Goal: Task Accomplishment & Management: Manage account settings

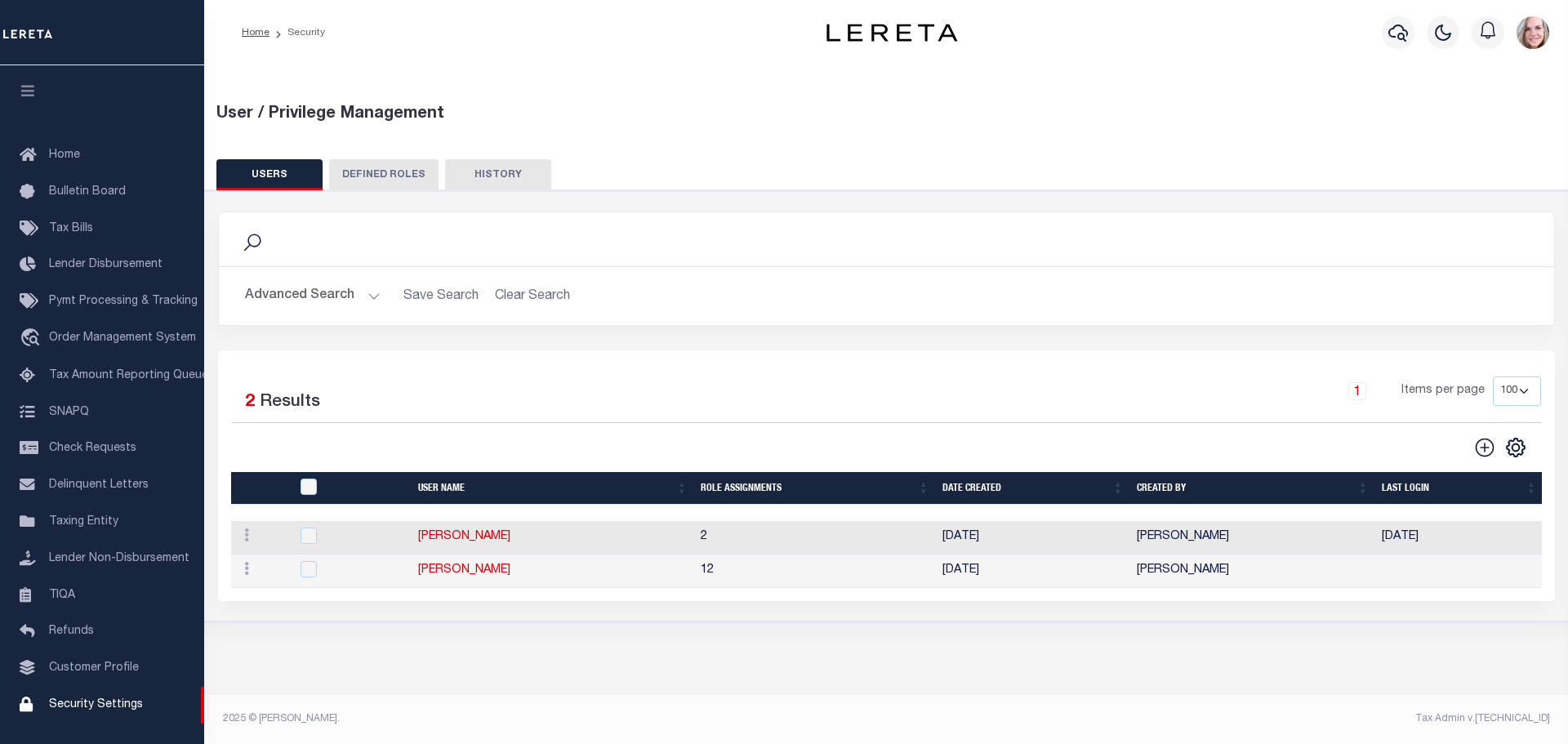
select select "100"
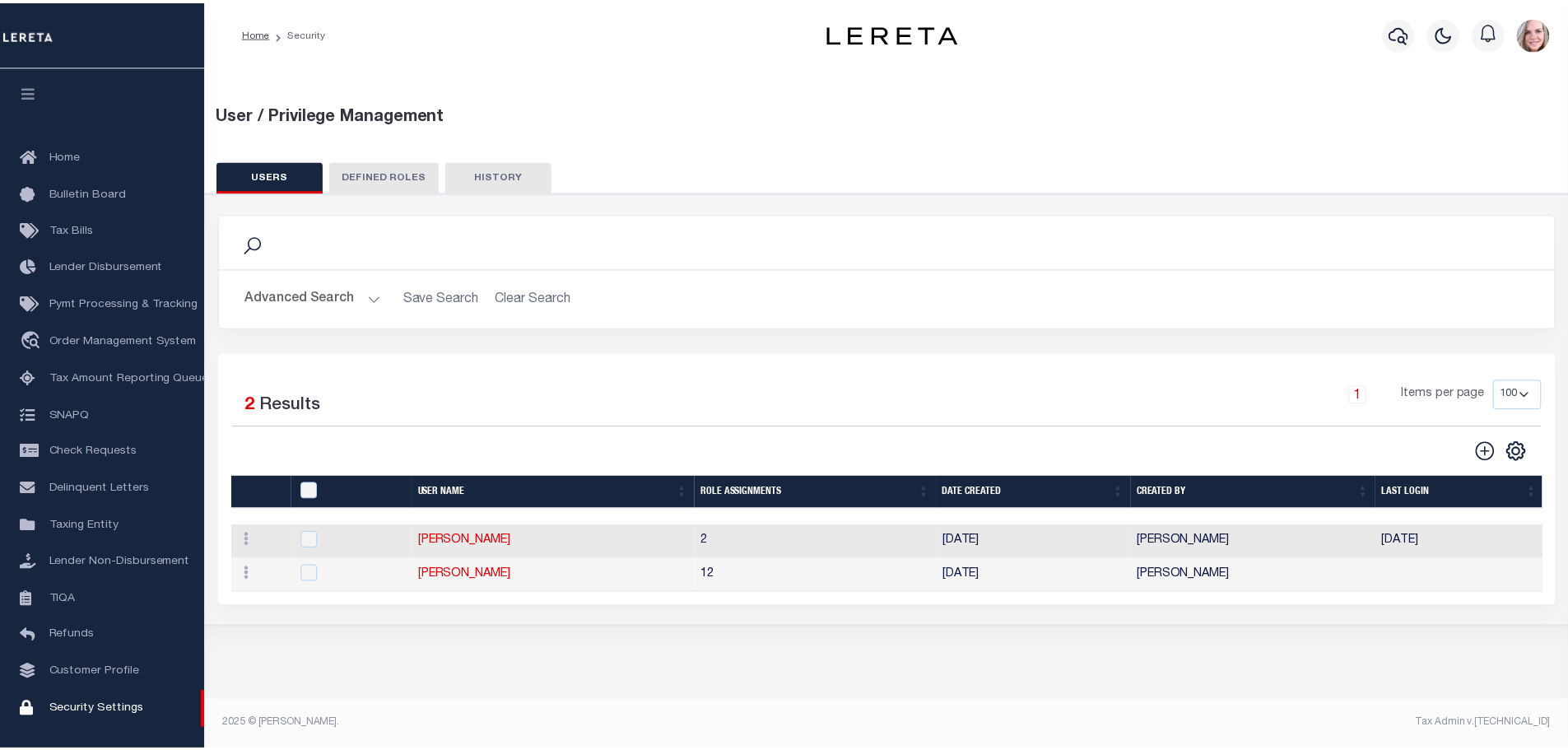
scroll to position [52, 0]
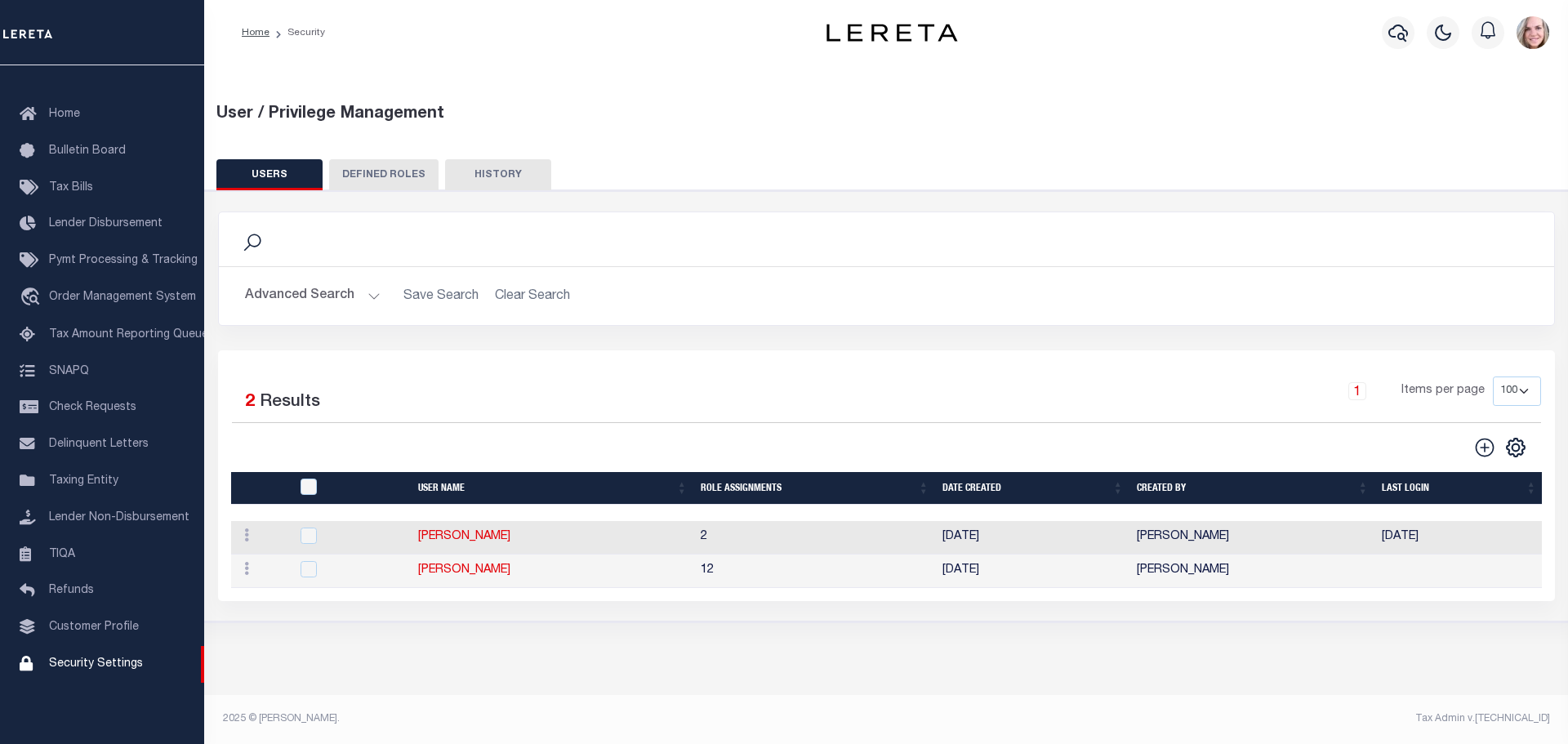
click at [329, 299] on button "Advanced Search" at bounding box center [312, 296] width 136 height 32
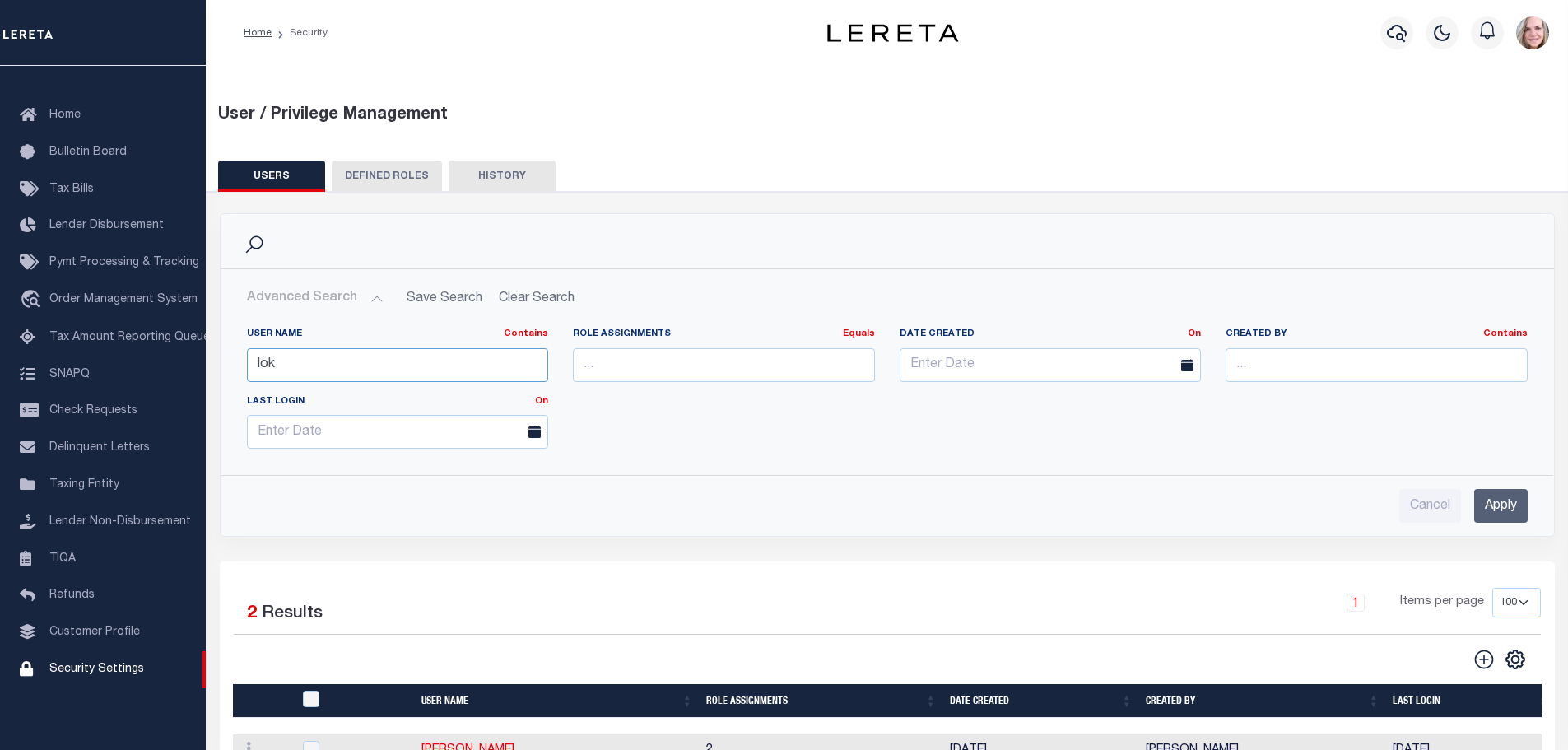
click at [295, 375] on input "lok" at bounding box center [397, 365] width 302 height 34
type input "ali"
click at [401, 362] on input "ali" at bounding box center [397, 365] width 302 height 34
click at [1530, 496] on div "Cancel Apply" at bounding box center [888, 499] width 1307 height 47
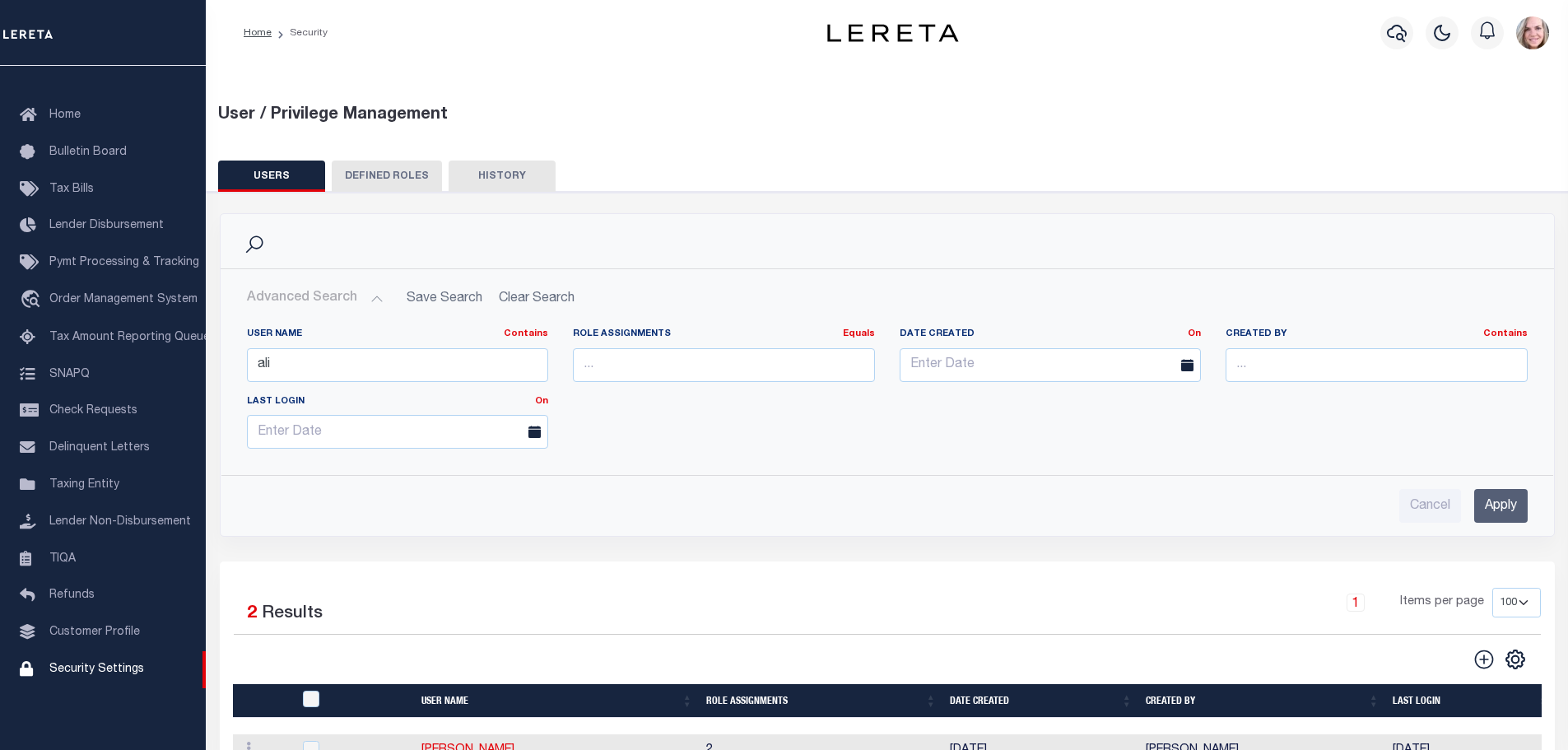
click at [1501, 504] on input "Apply" at bounding box center [1501, 505] width 54 height 34
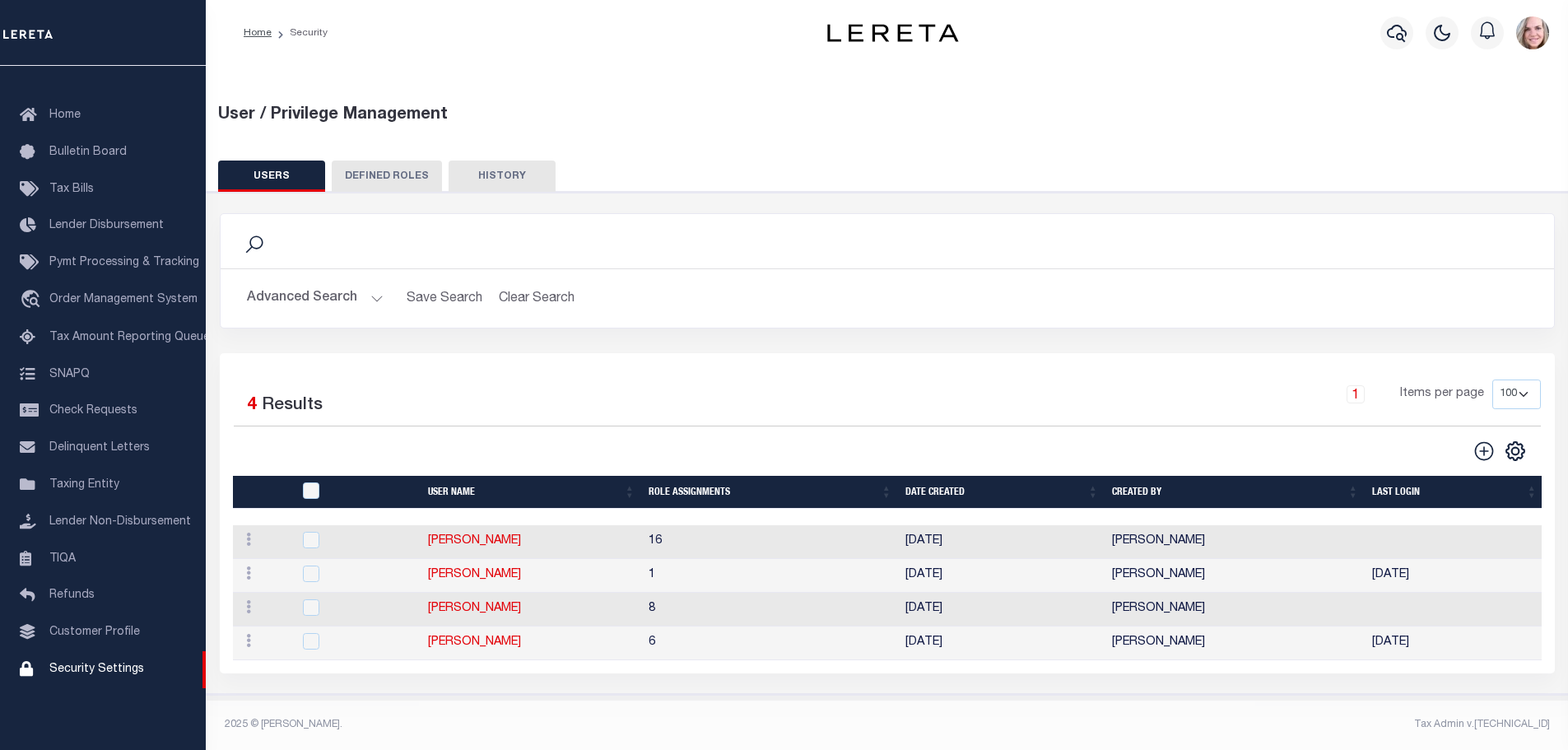
click at [353, 299] on button "Advanced Search" at bounding box center [314, 298] width 137 height 32
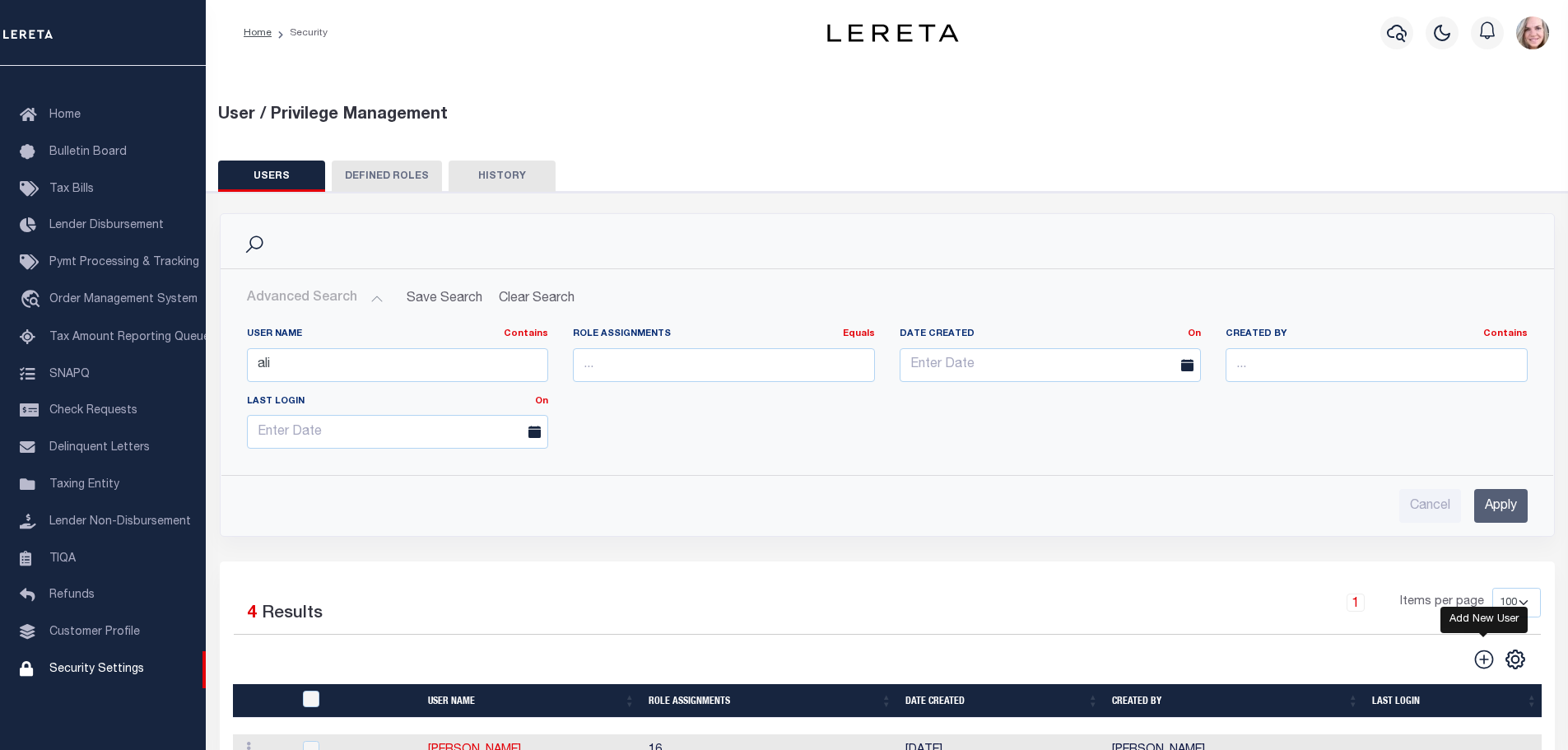
click at [1478, 664] on icon "" at bounding box center [1484, 659] width 21 height 21
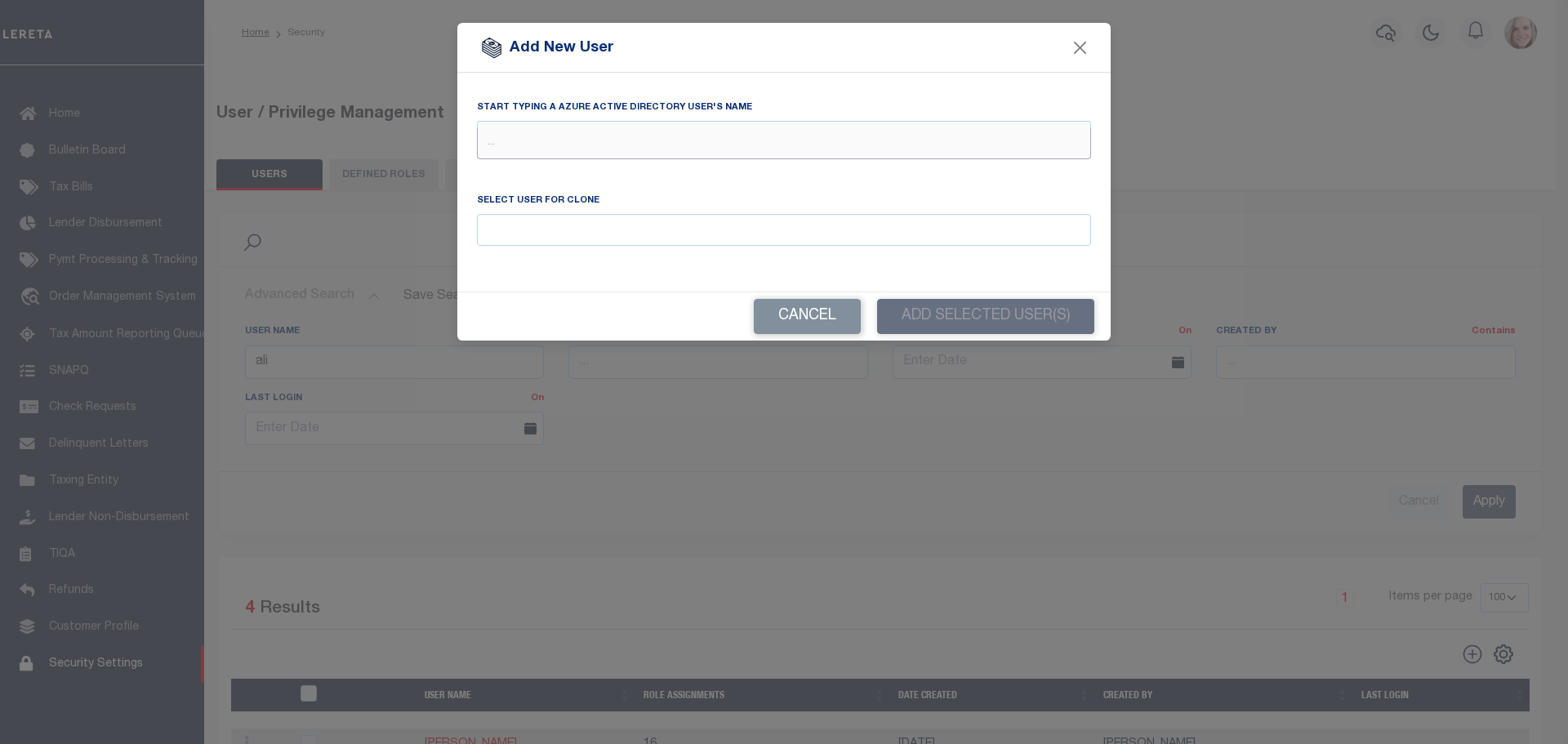
click at [601, 134] on input "text" at bounding box center [783, 143] width 614 height 31
type input "ali"
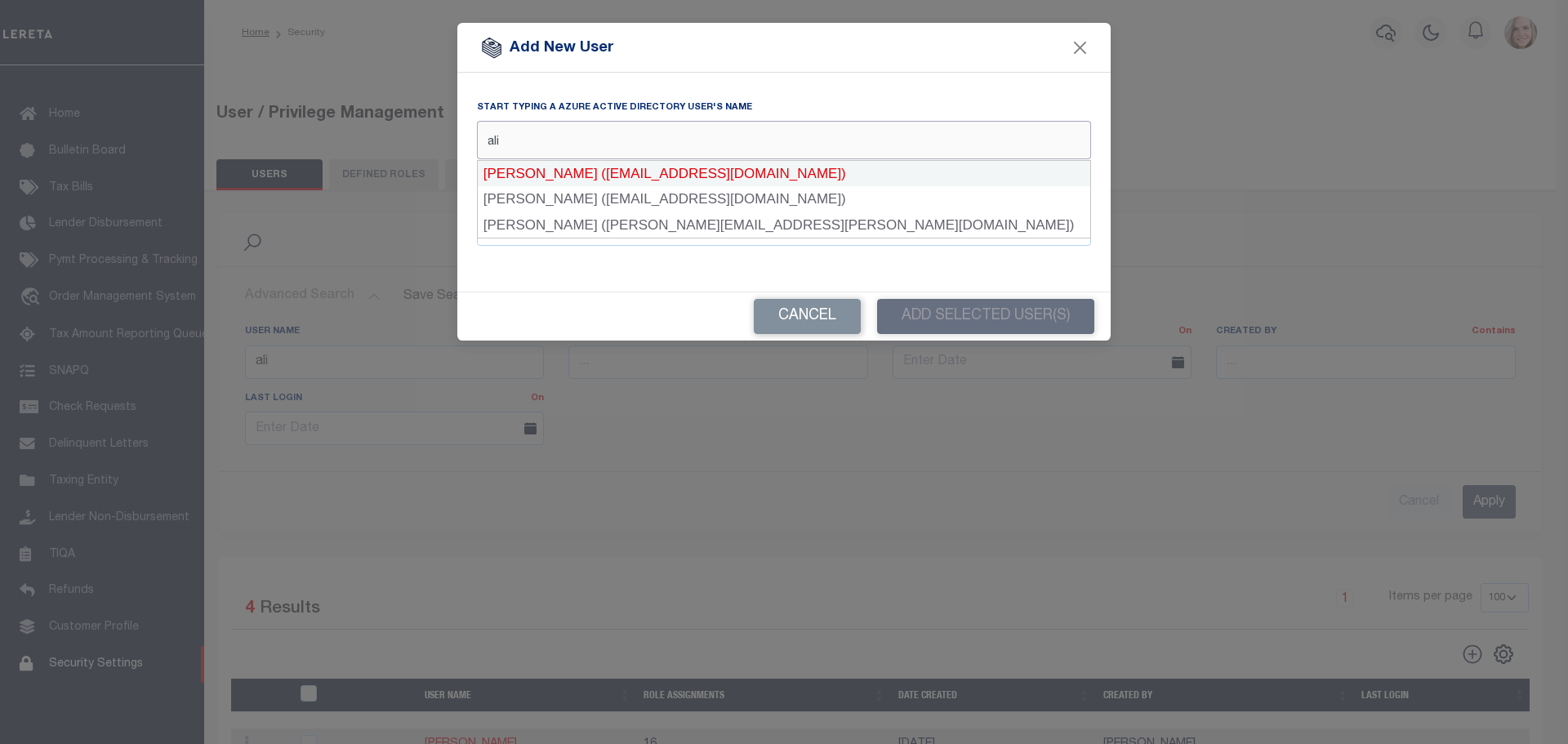
click at [613, 168] on div "[PERSON_NAME] ([EMAIL_ADDRESS][DOMAIN_NAME])" at bounding box center [783, 174] width 612 height 26
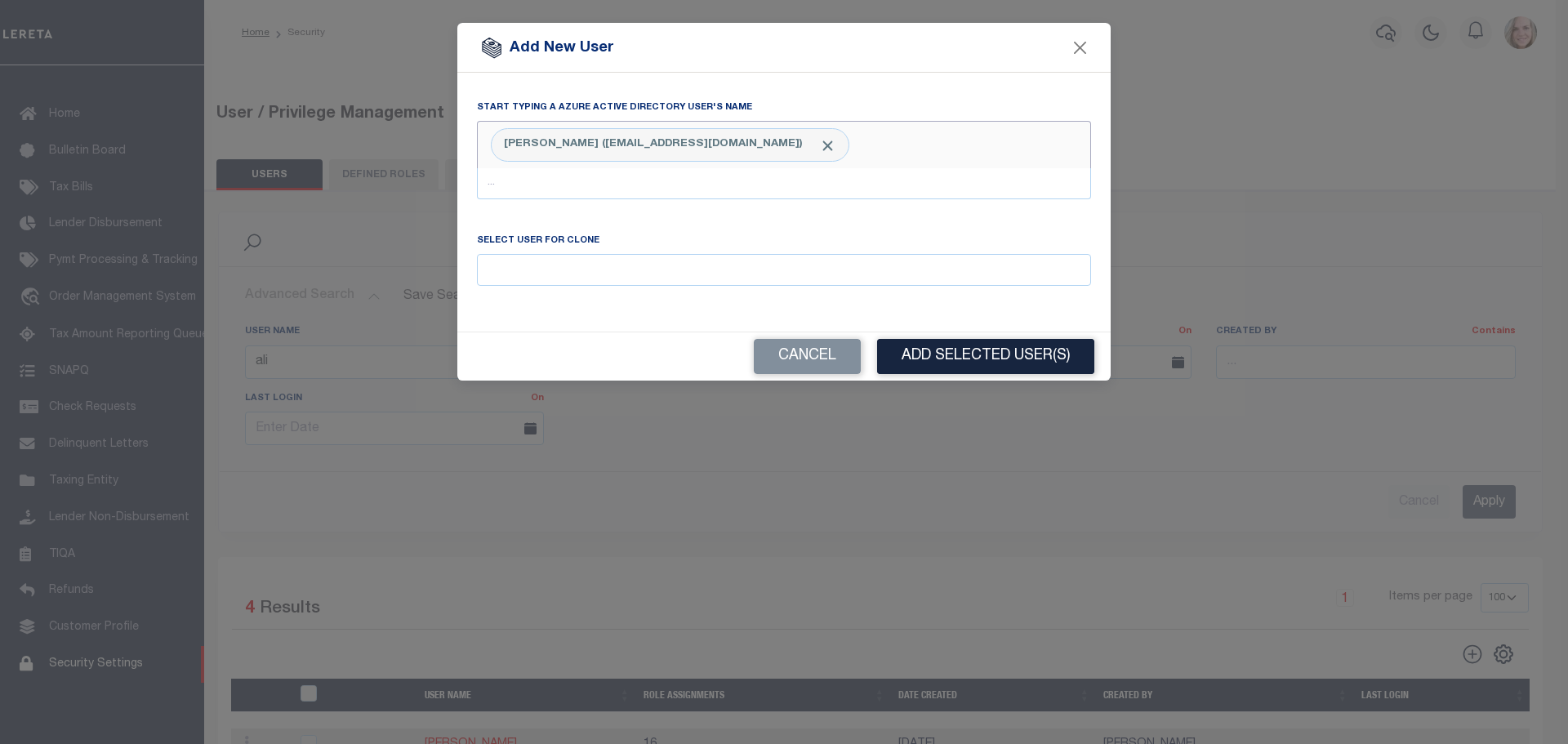
click at [798, 161] on div "[PERSON_NAME] ([EMAIL_ADDRESS][DOMAIN_NAME])" at bounding box center [783, 143] width 614 height 47
click at [839, 163] on div "[PERSON_NAME] ([EMAIL_ADDRESS][DOMAIN_NAME])" at bounding box center [783, 143] width 614 height 47
click at [811, 141] on div "[PERSON_NAME] ([EMAIL_ADDRESS][DOMAIN_NAME])" at bounding box center [783, 143] width 614 height 47
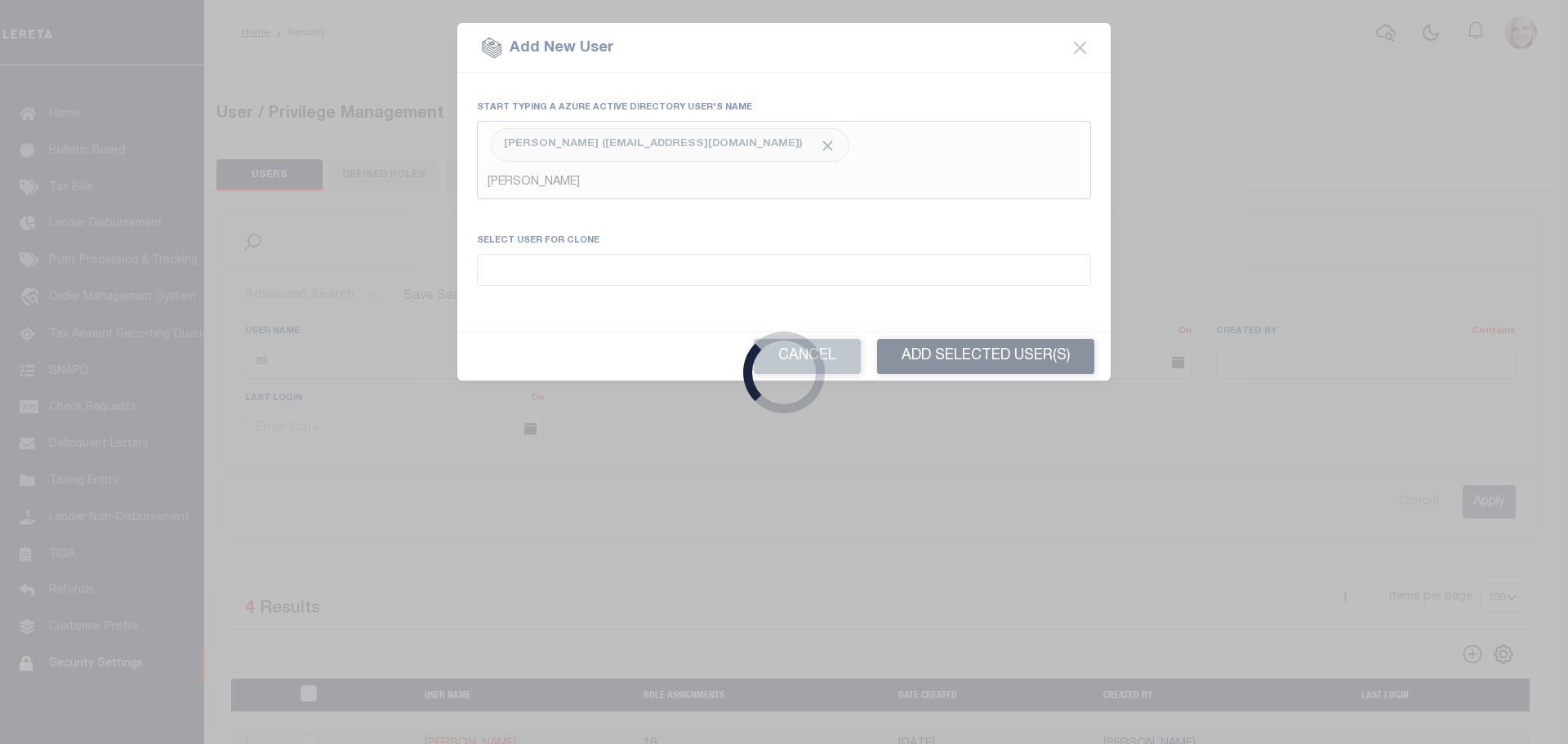
type input "[PERSON_NAME]"
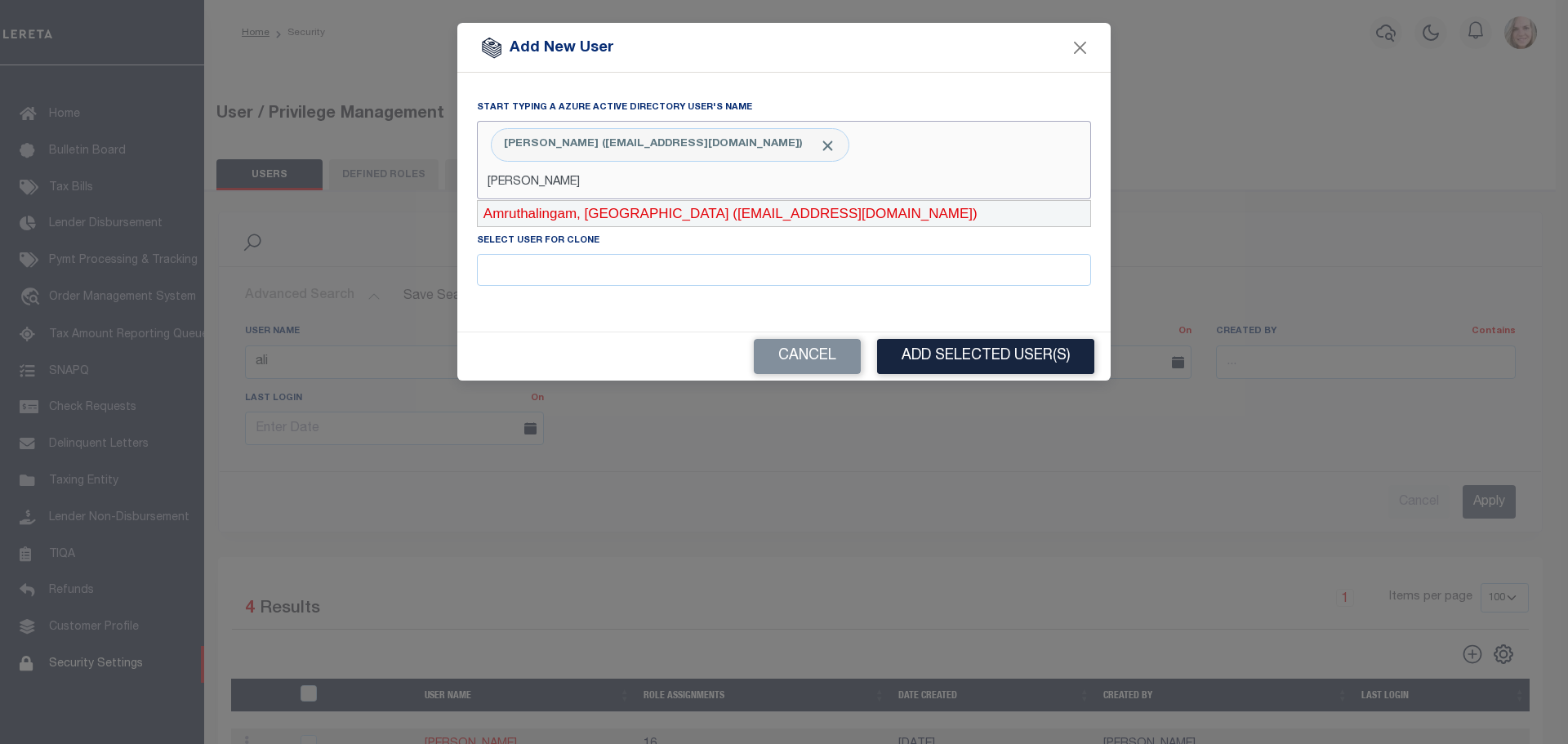
click at [777, 207] on div "Amruthalingam, [GEOGRAPHIC_DATA] ([EMAIL_ADDRESS][DOMAIN_NAME])" at bounding box center [783, 213] width 612 height 26
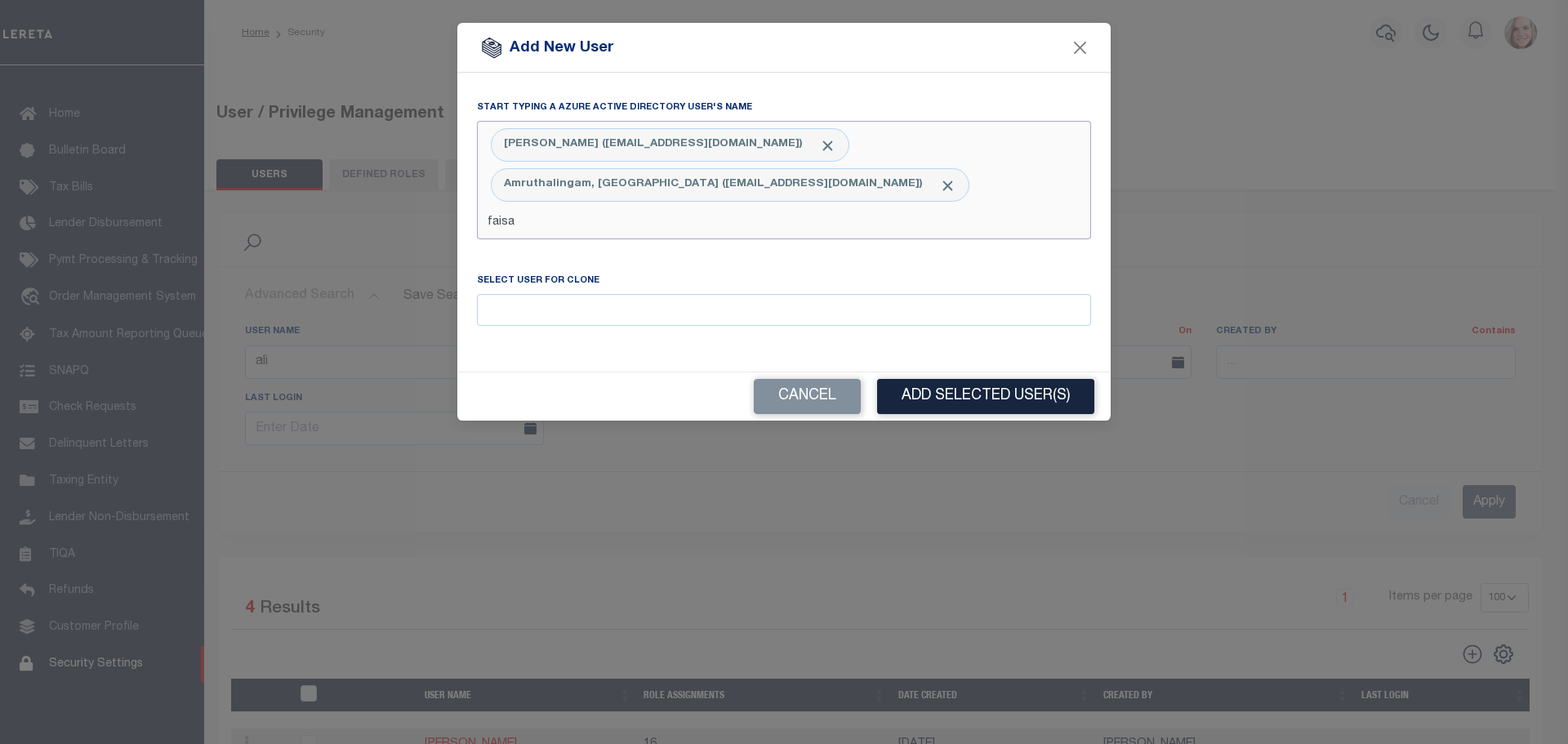
type input "faisal"
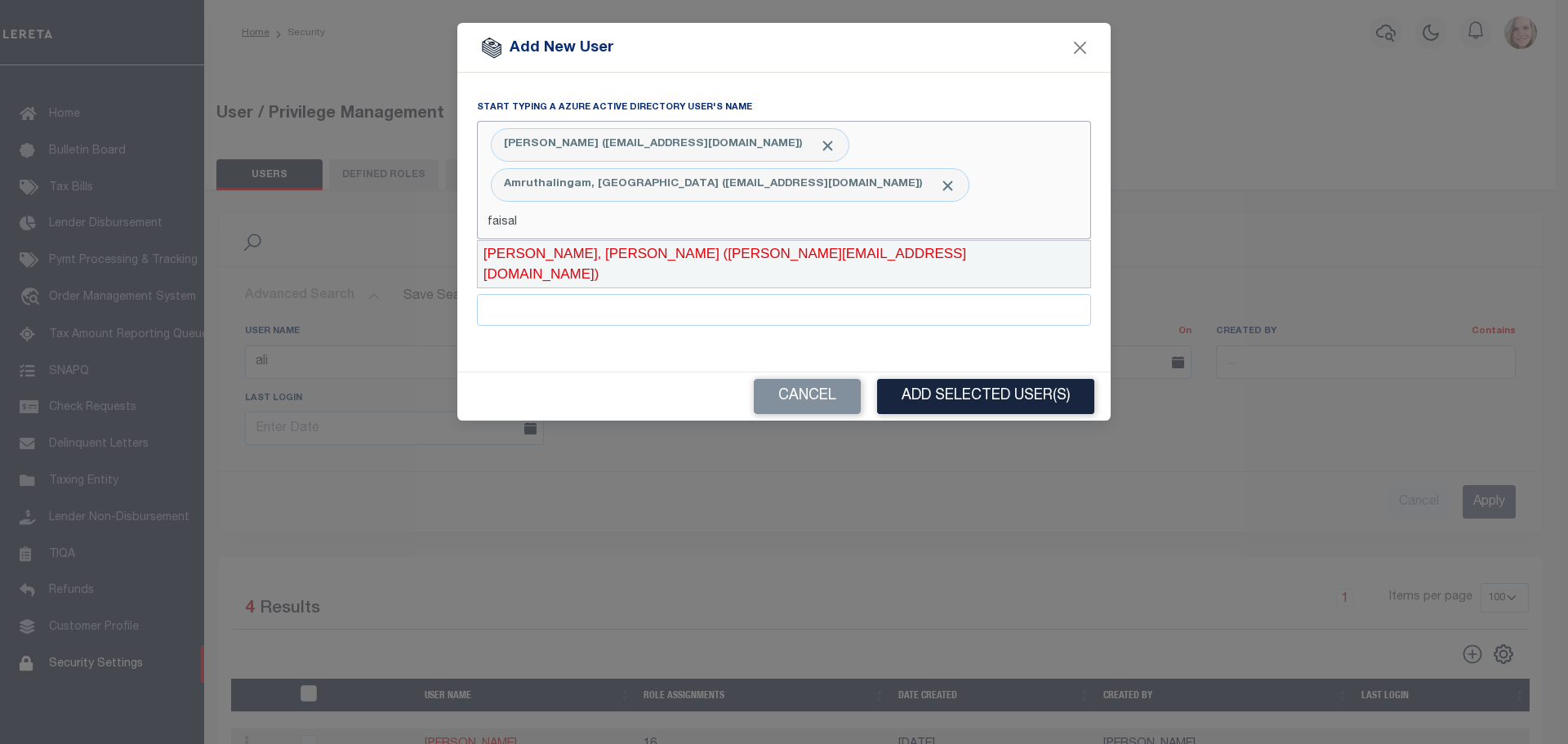
click at [621, 252] on div "[PERSON_NAME], [PERSON_NAME] ([PERSON_NAME][EMAIL_ADDRESS][DOMAIN_NAME])" at bounding box center [783, 264] width 612 height 47
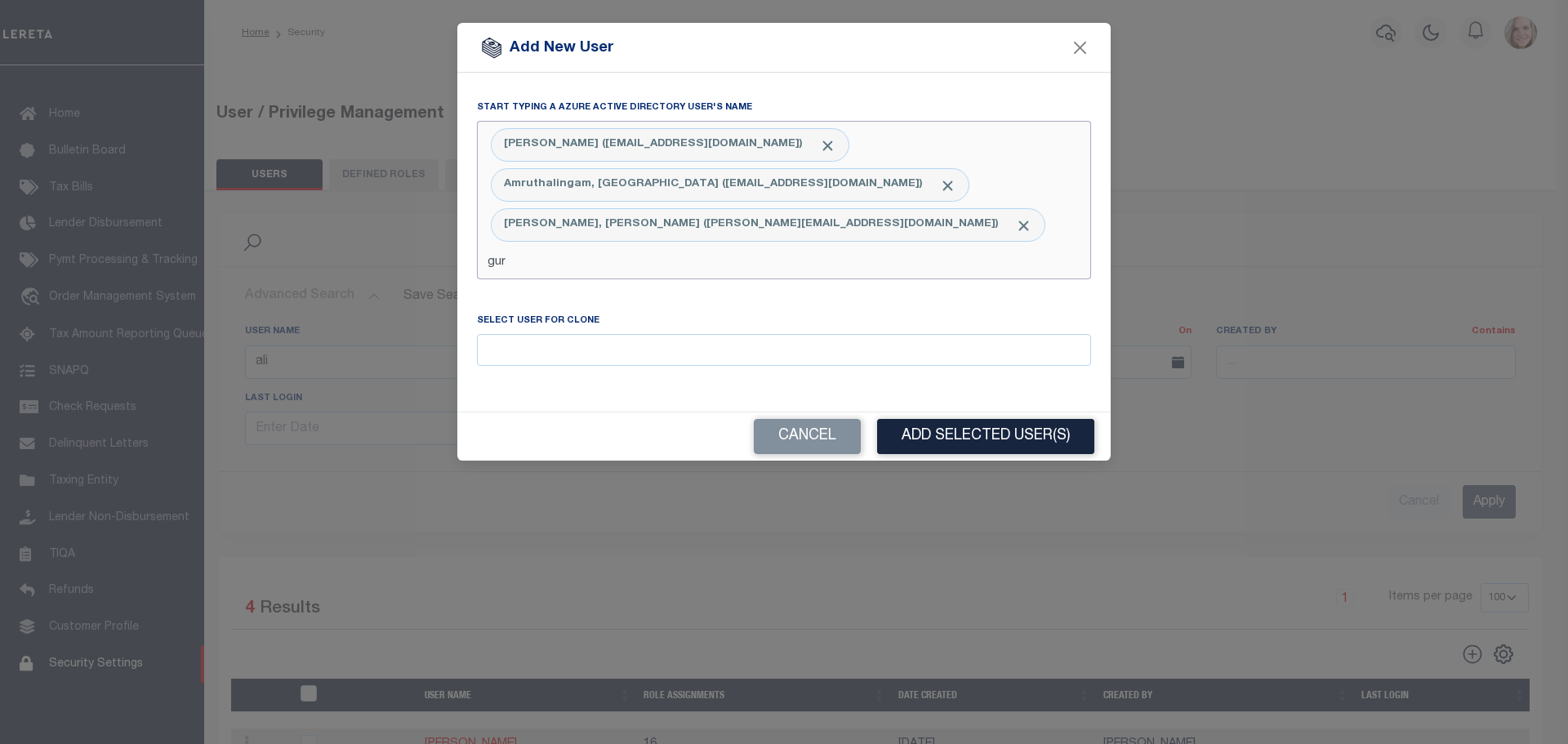
type input "guru"
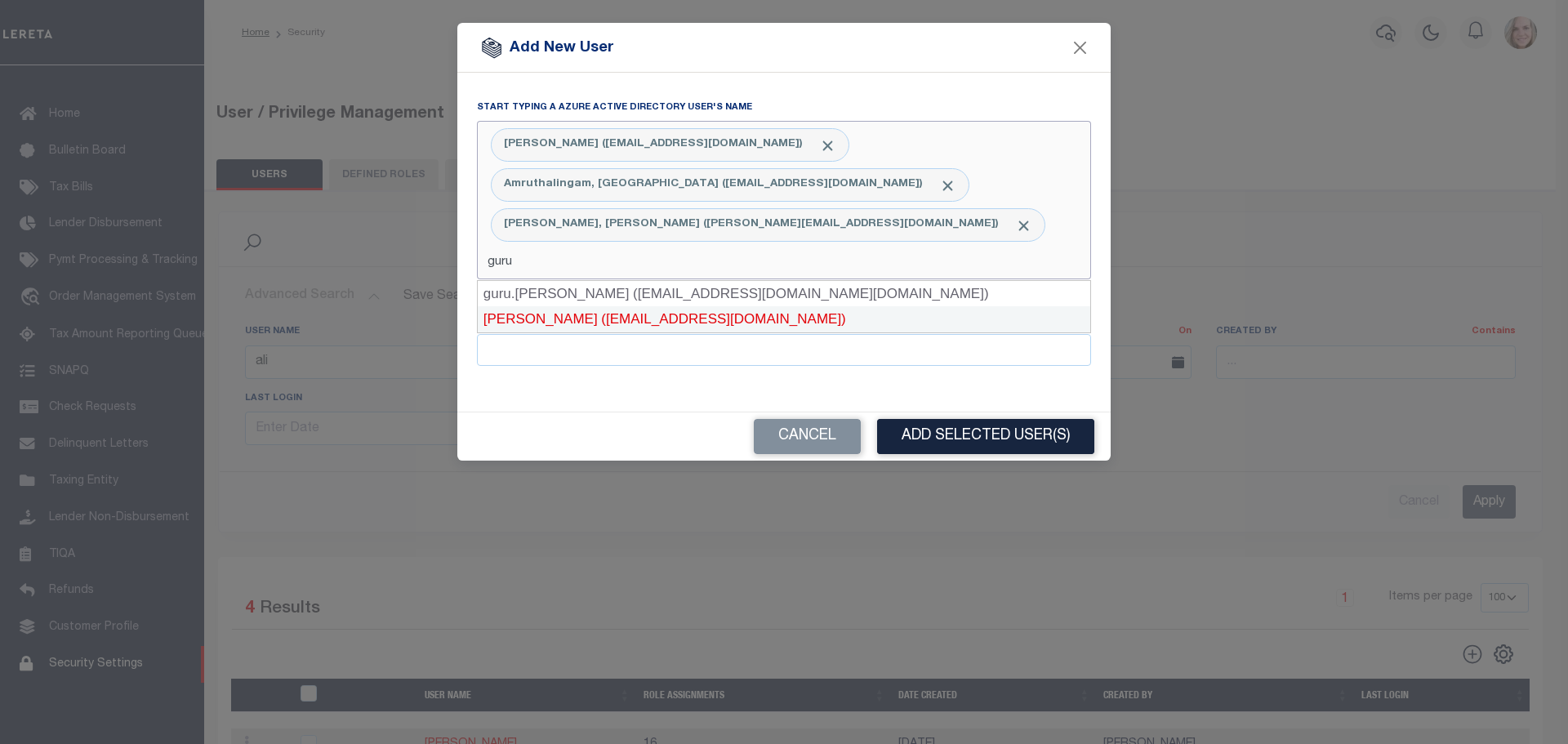
click at [621, 321] on div "[PERSON_NAME] ([EMAIL_ADDRESS][DOMAIN_NAME])" at bounding box center [783, 319] width 612 height 26
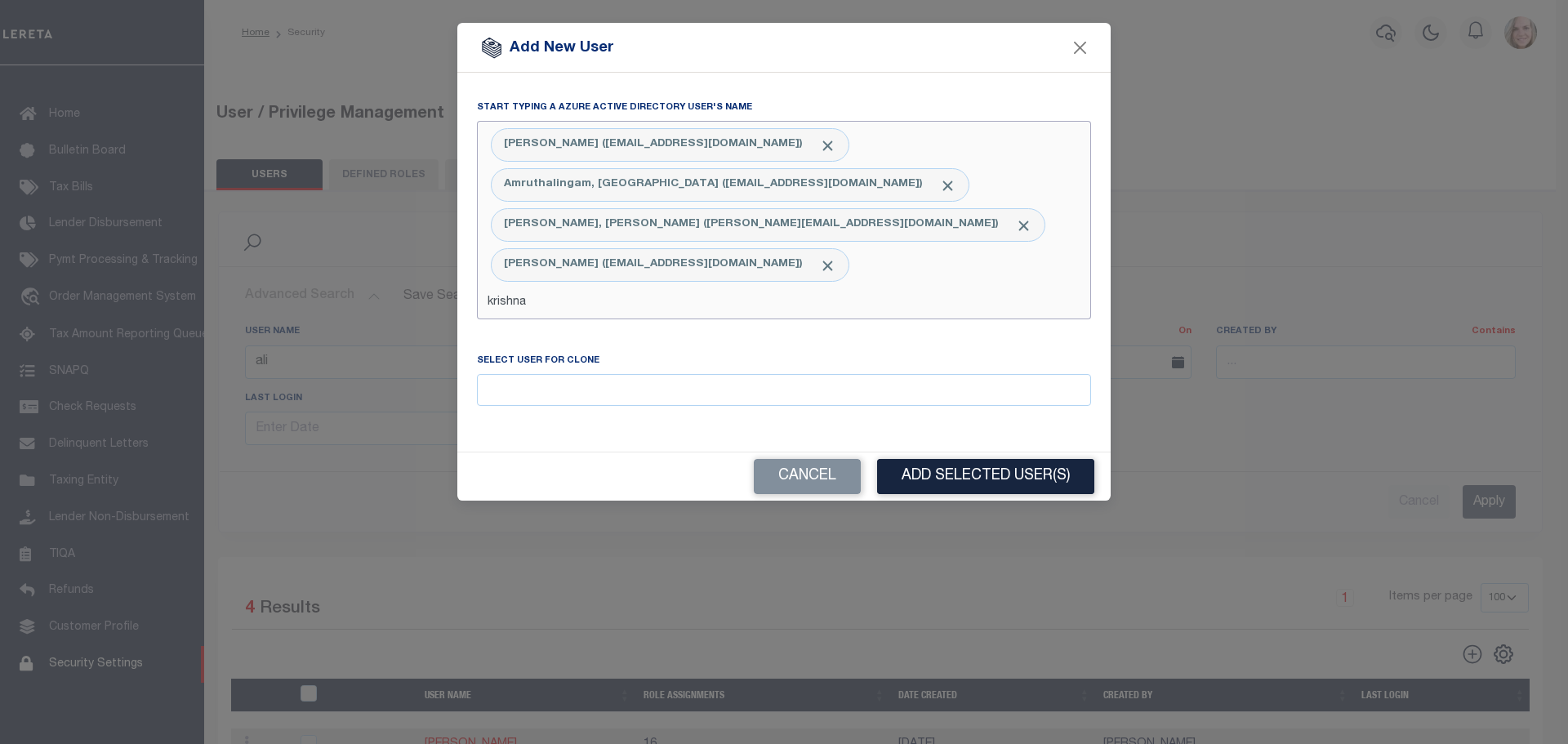
type input "krishnan"
click at [633, 291] on div "[PERSON_NAME] ([EMAIL_ADDRESS][DOMAIN_NAME])" at bounding box center [783, 293] width 612 height 26
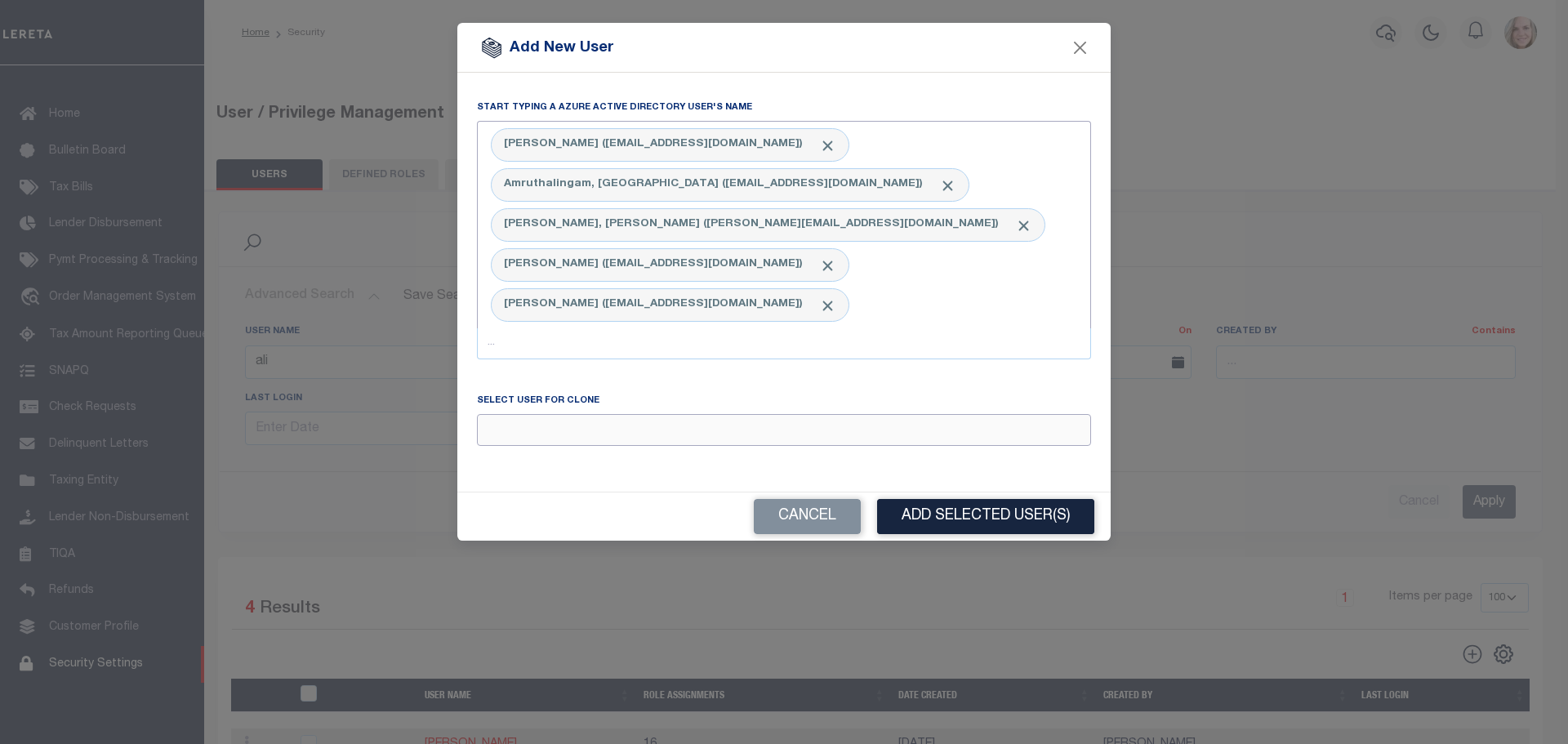
click at [584, 414] on input "Email" at bounding box center [783, 430] width 614 height 32
click at [603, 329] on input "text" at bounding box center [783, 344] width 614 height 31
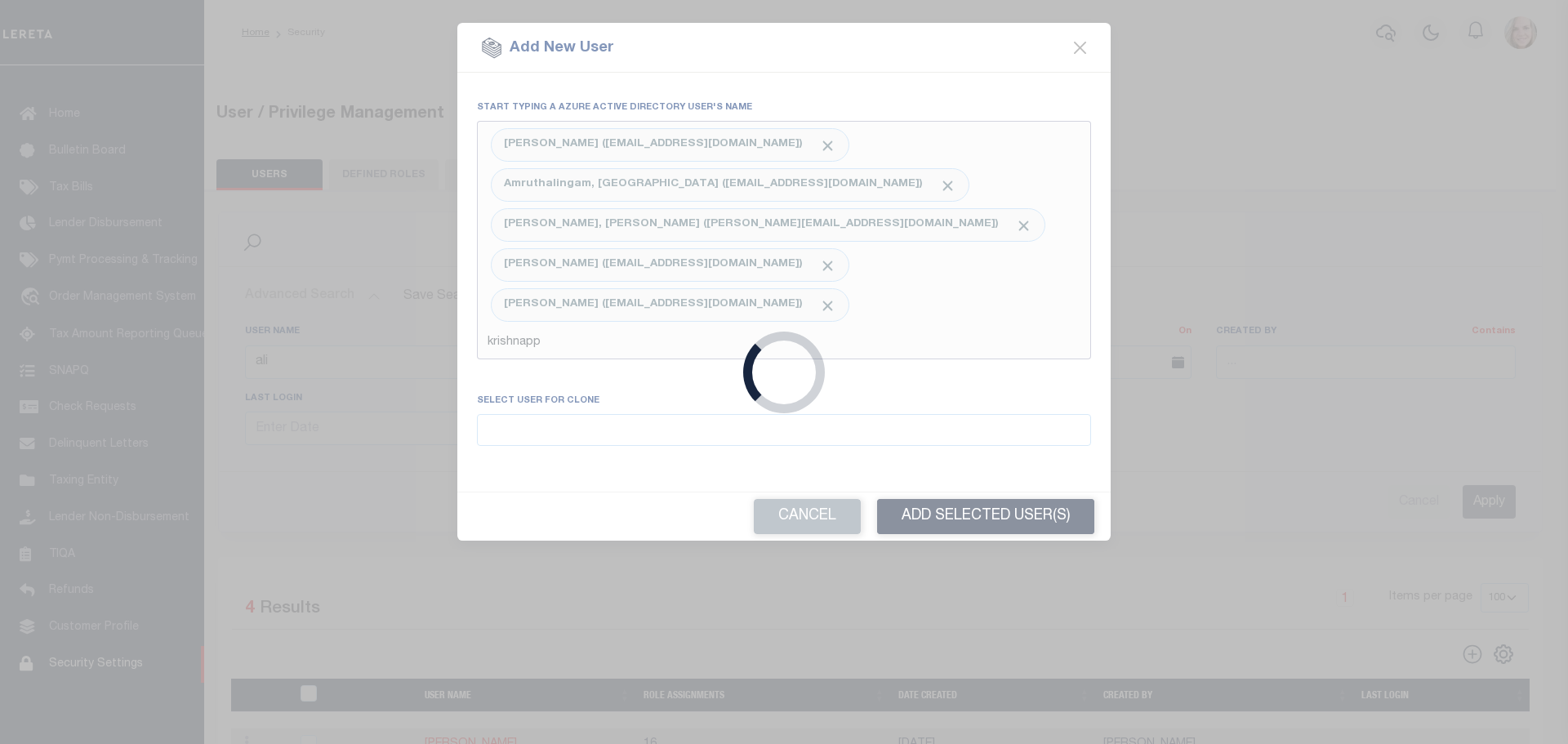
type input "[PERSON_NAME]"
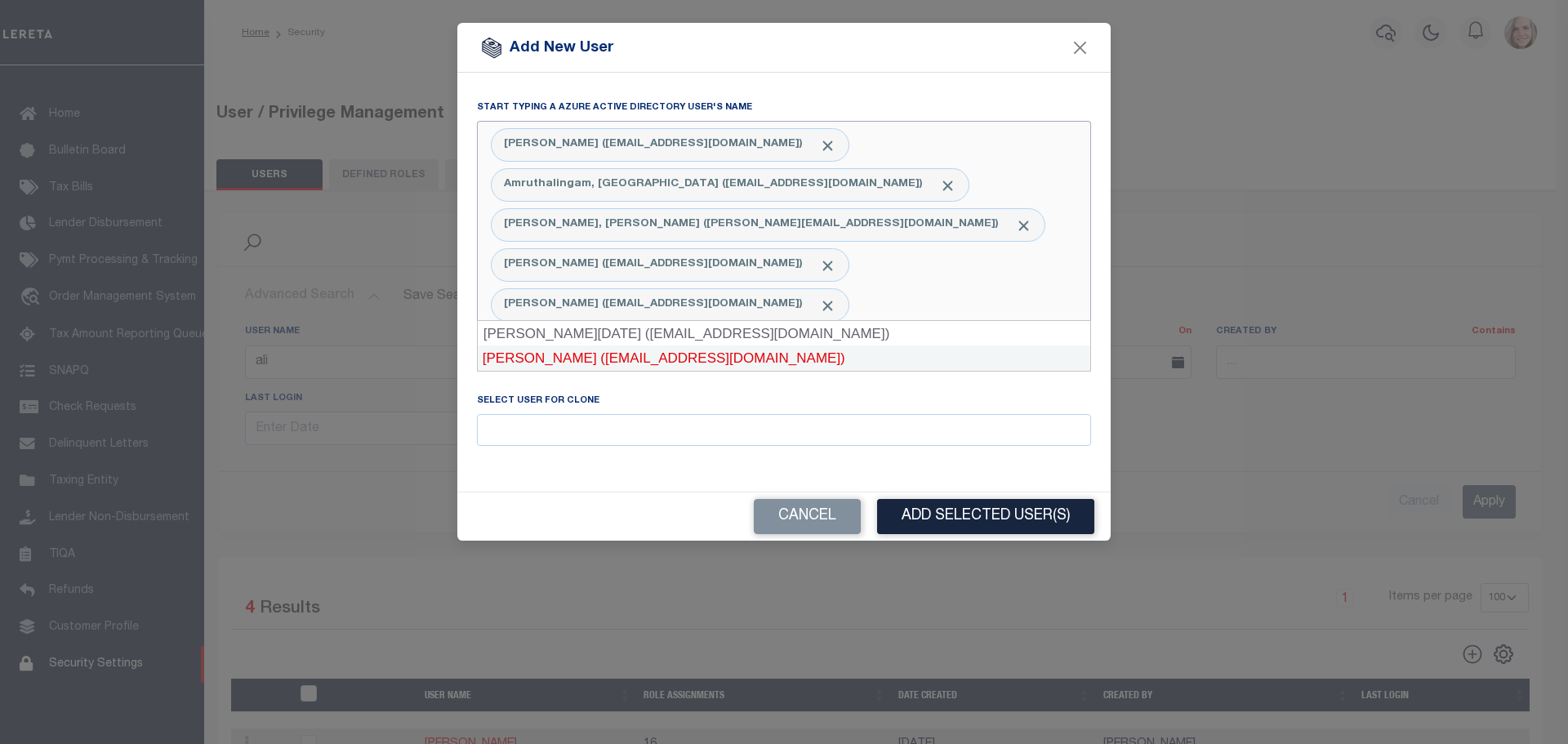
click at [608, 357] on div "[PERSON_NAME] ([EMAIL_ADDRESS][DOMAIN_NAME])" at bounding box center [783, 358] width 614 height 26
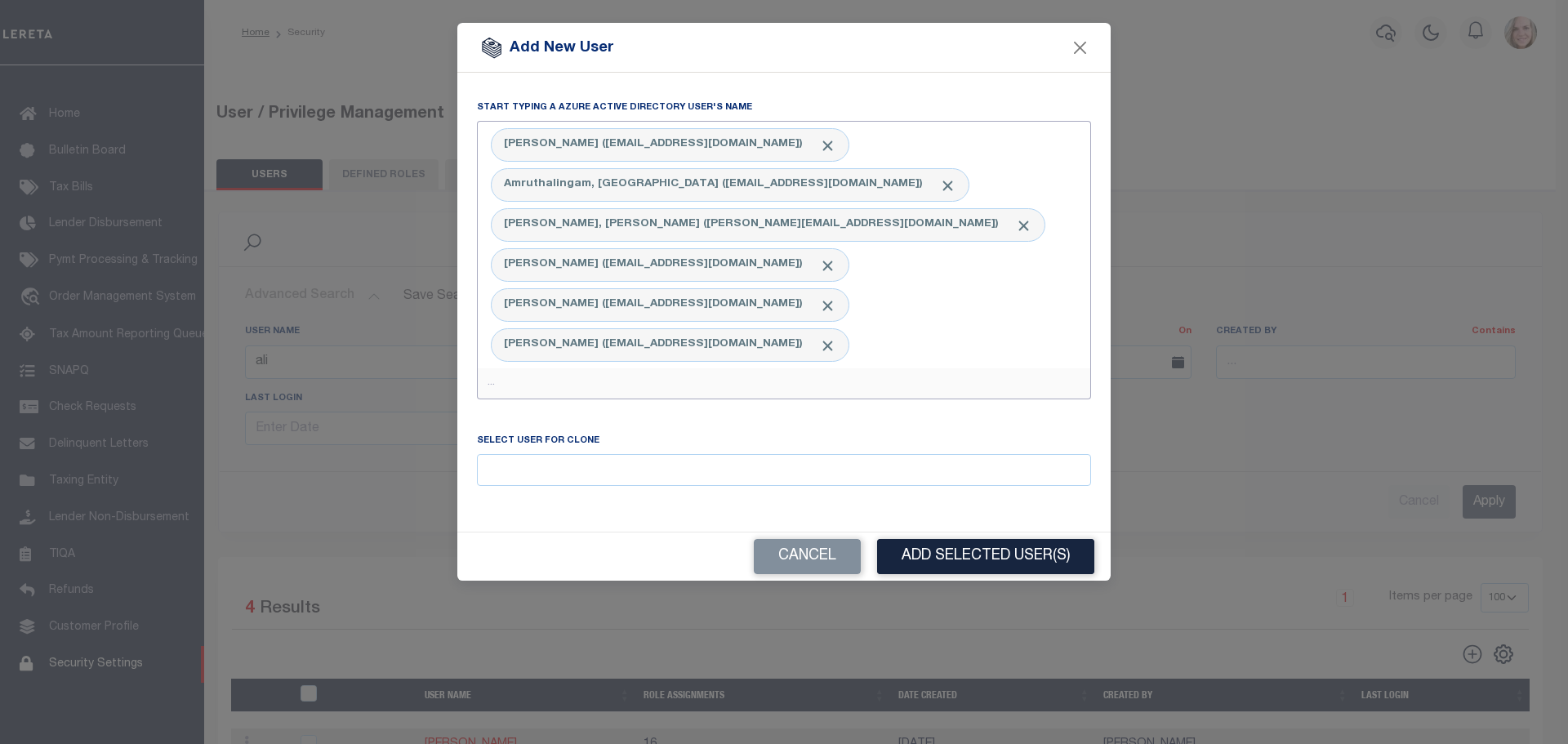
click at [829, 368] on input "text" at bounding box center [783, 384] width 614 height 31
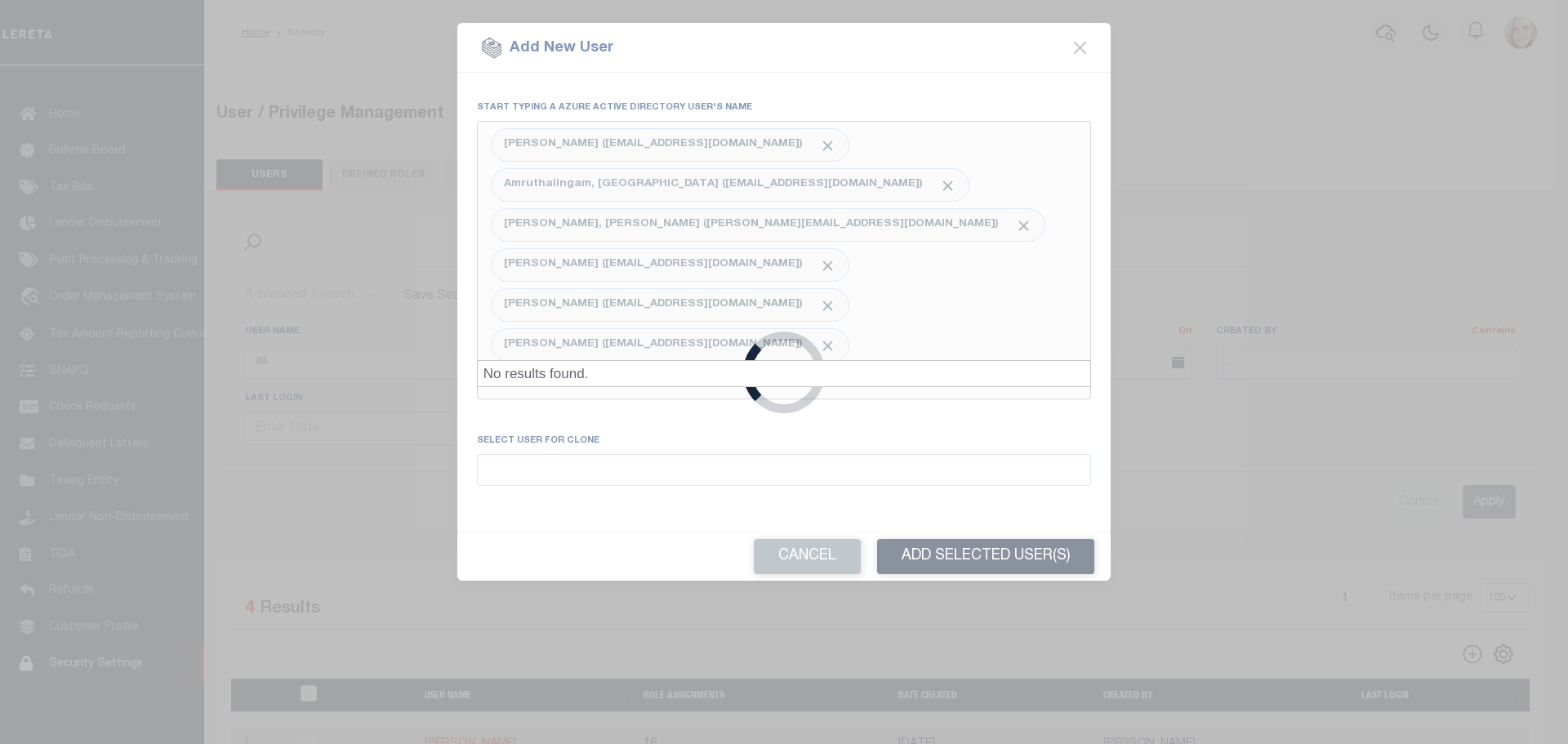
type input "l"
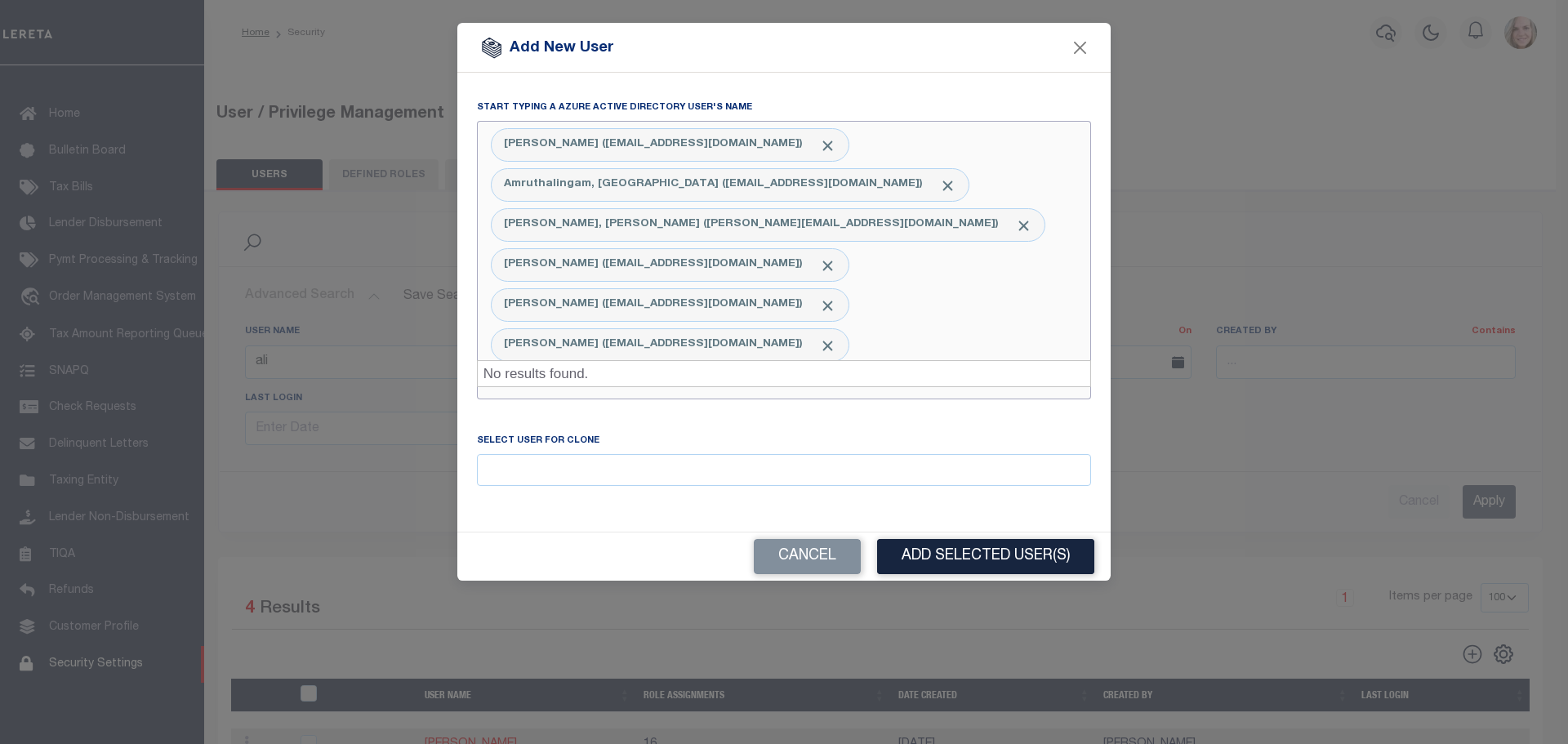
type input "k"
click at [726, 368] on input "noor" at bounding box center [783, 384] width 614 height 31
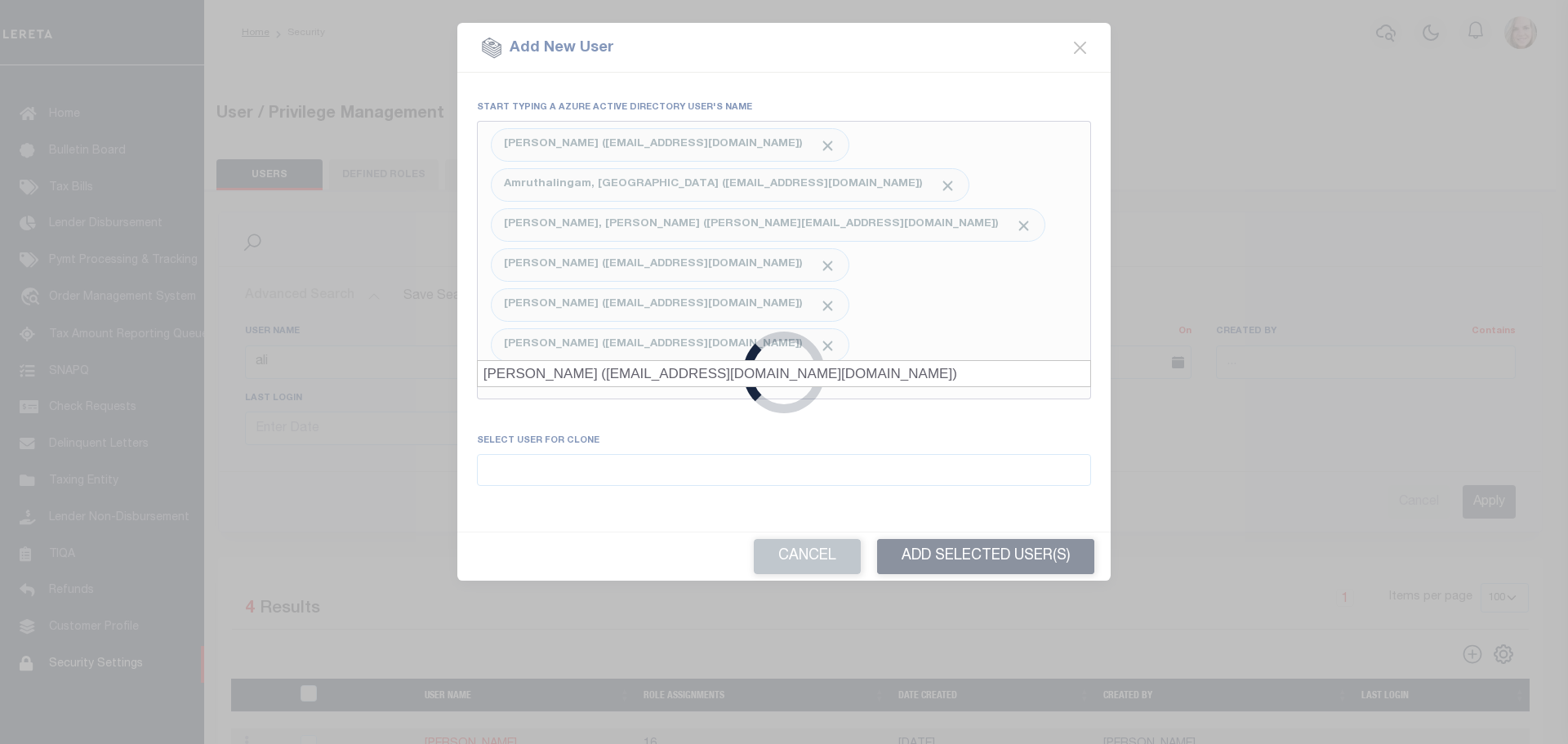
type input "raj, pro"
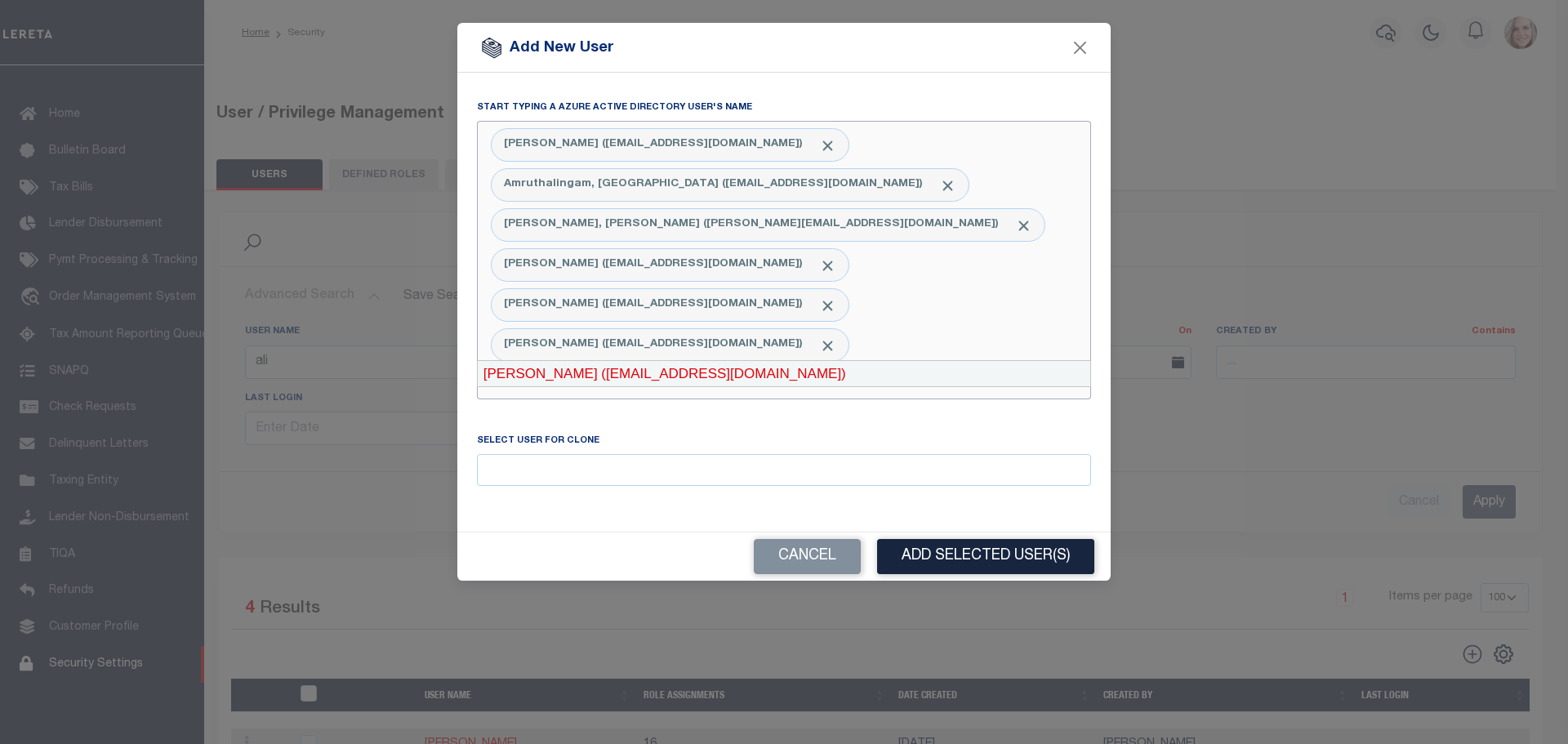
click at [678, 376] on div "[PERSON_NAME] ([EMAIL_ADDRESS][DOMAIN_NAME])" at bounding box center [783, 373] width 612 height 26
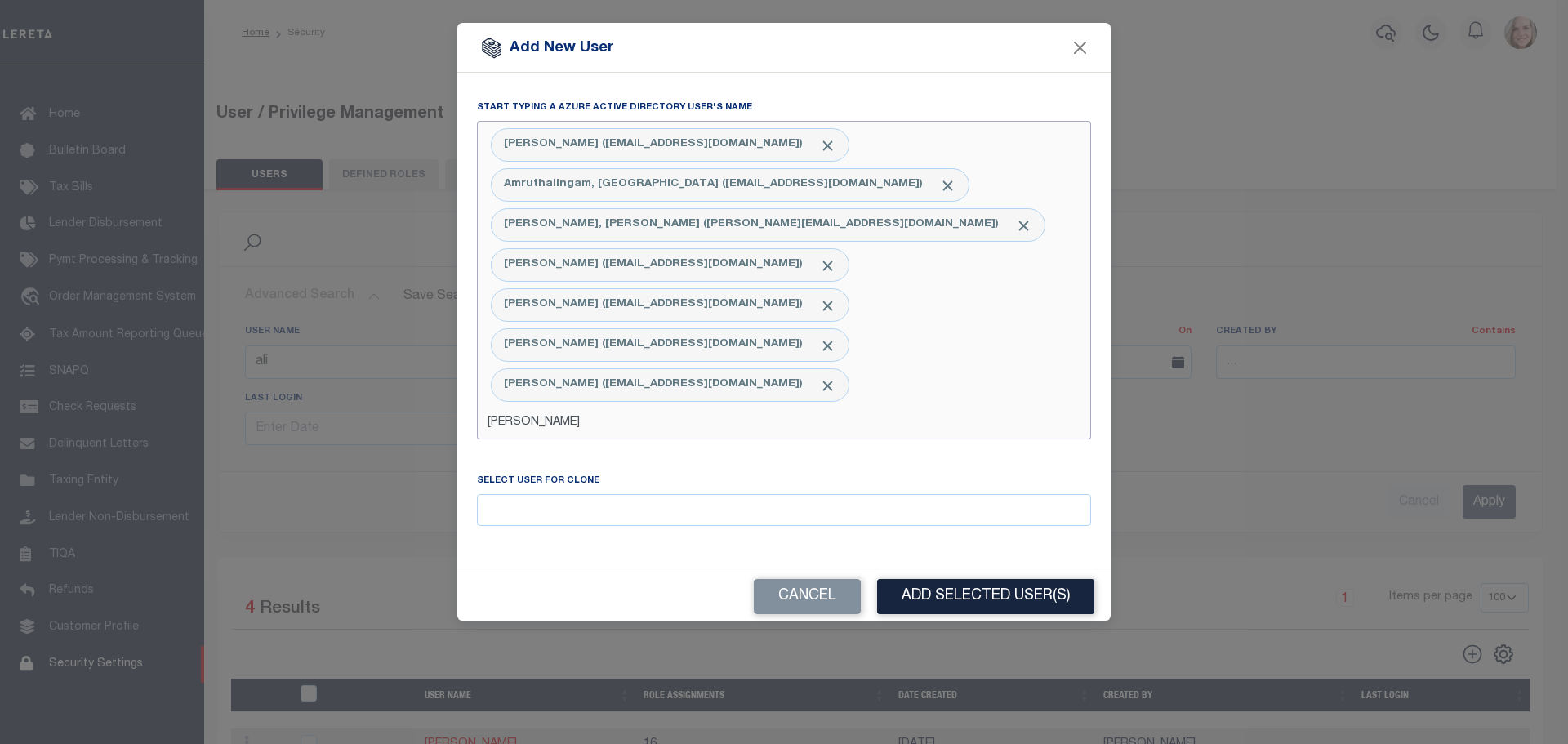
type input "shetty"
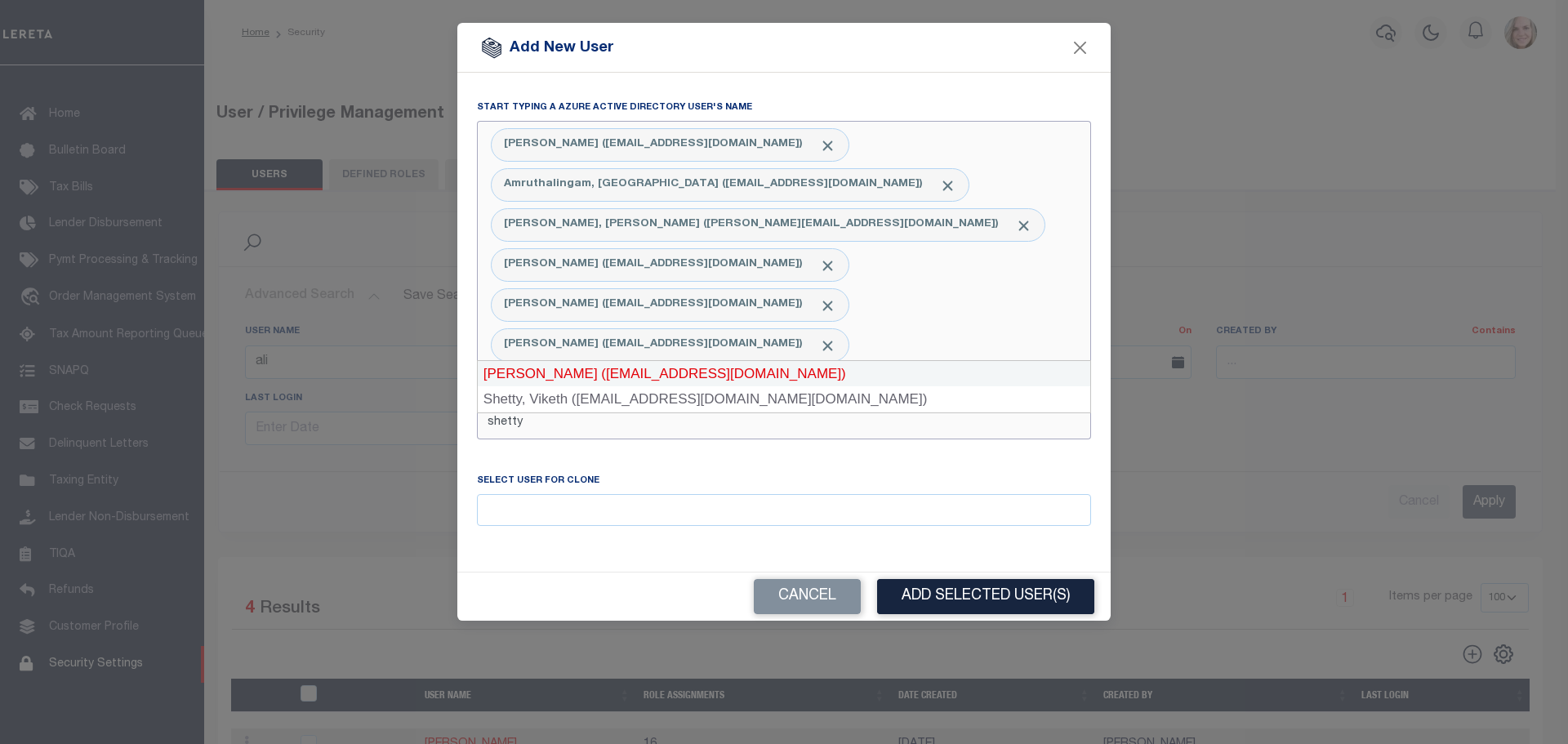
click at [643, 368] on div "[PERSON_NAME] ([EMAIL_ADDRESS][DOMAIN_NAME])" at bounding box center [783, 373] width 612 height 26
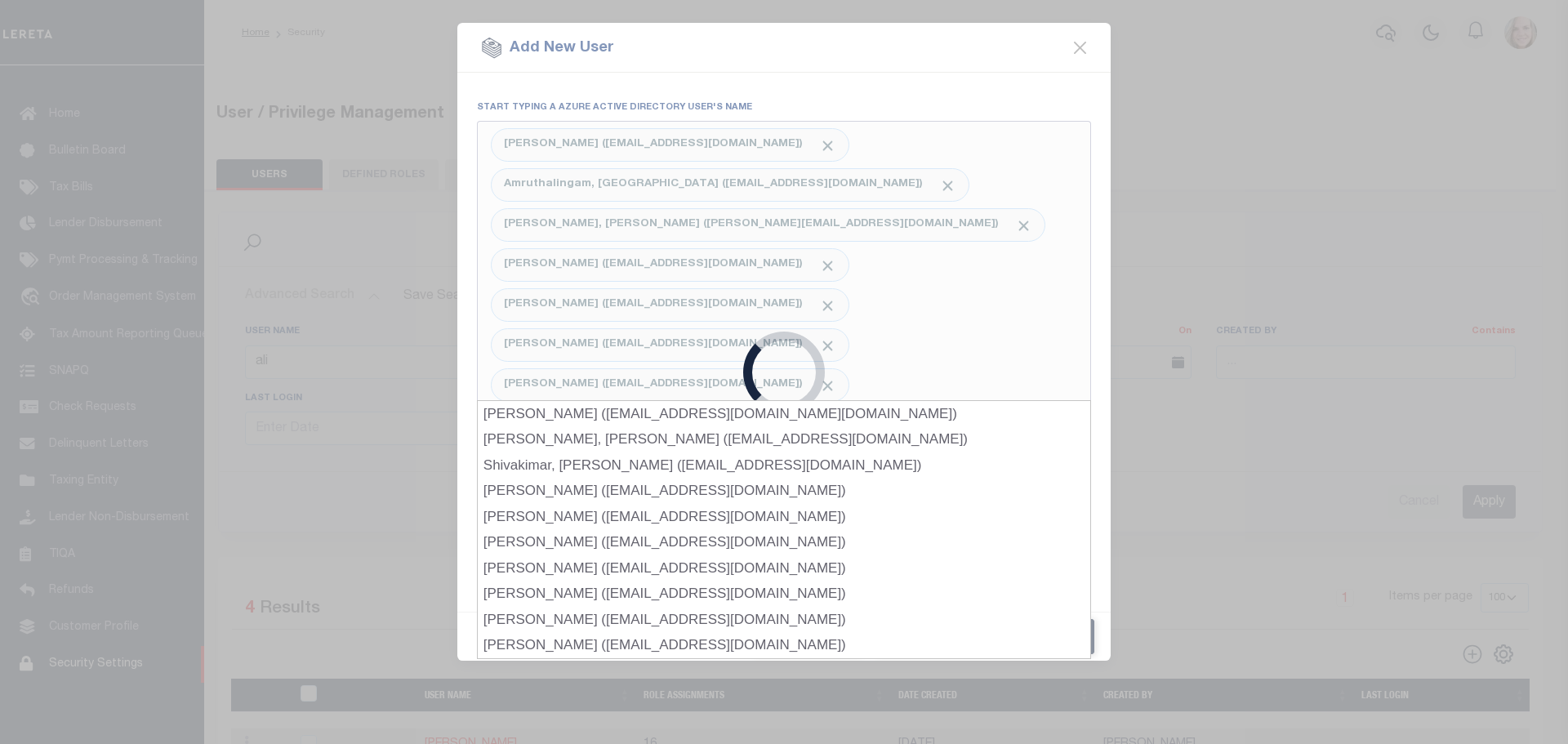
type input "[PERSON_NAME]"
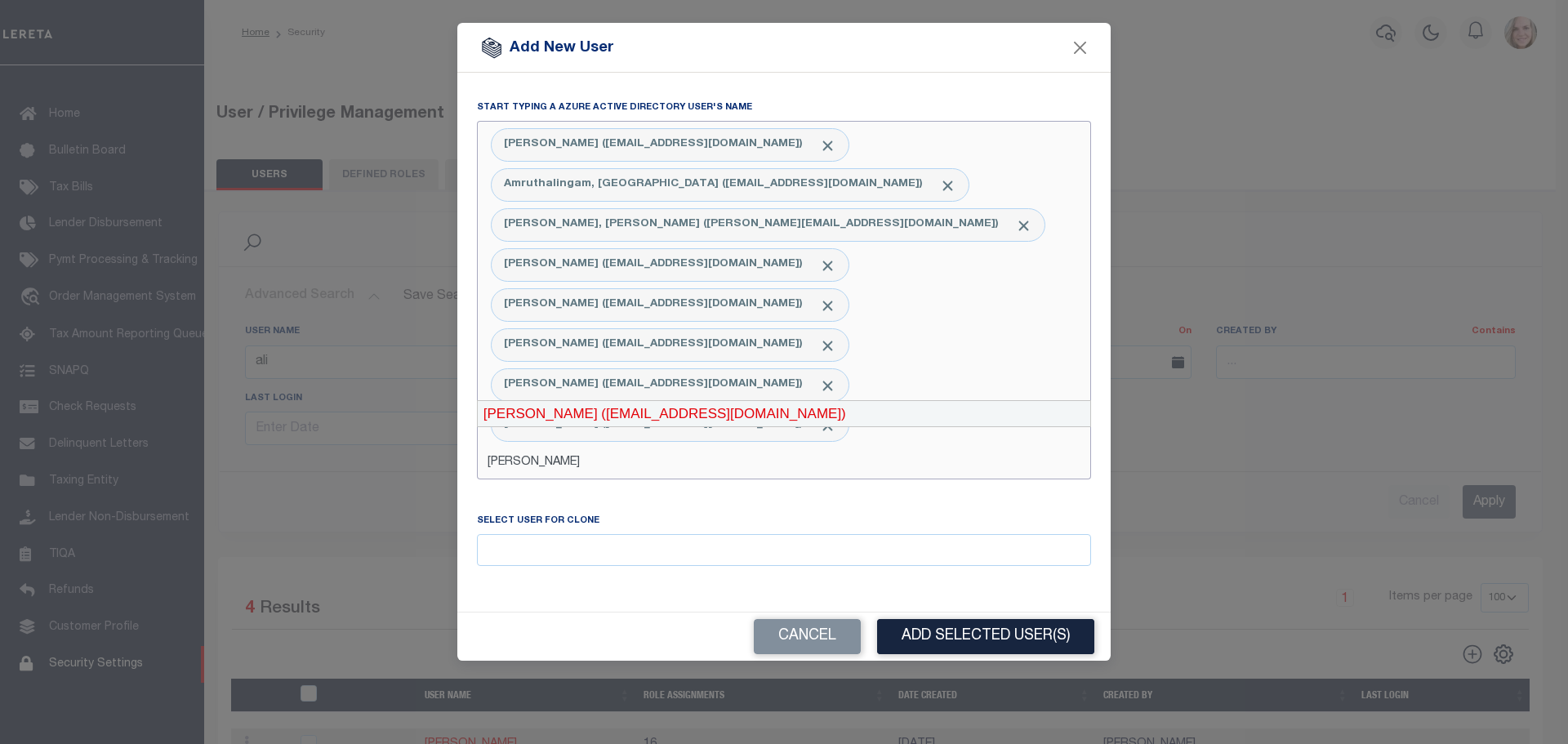
click at [681, 409] on div "[PERSON_NAME] ([EMAIL_ADDRESS][DOMAIN_NAME])" at bounding box center [783, 414] width 612 height 26
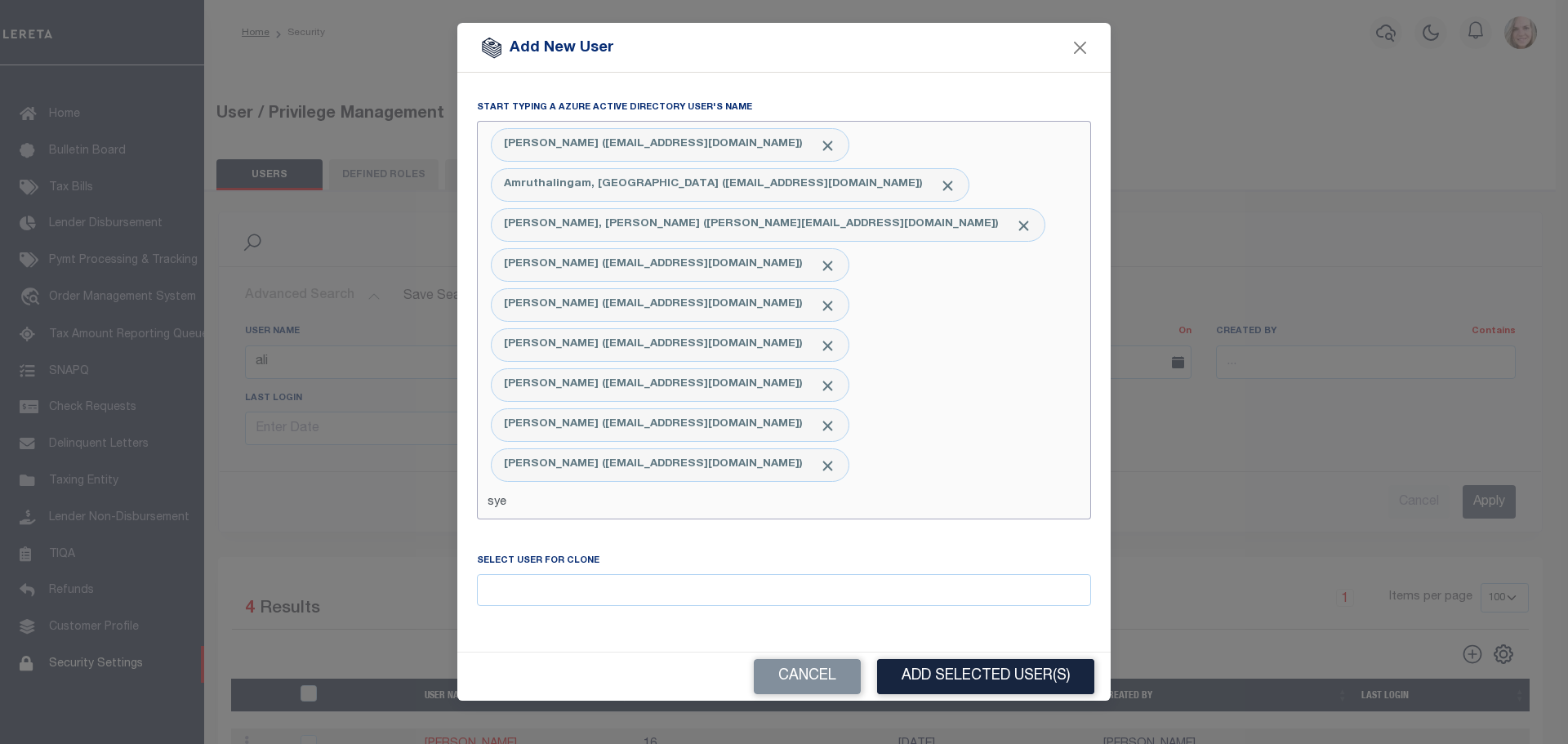
type input "[PERSON_NAME]"
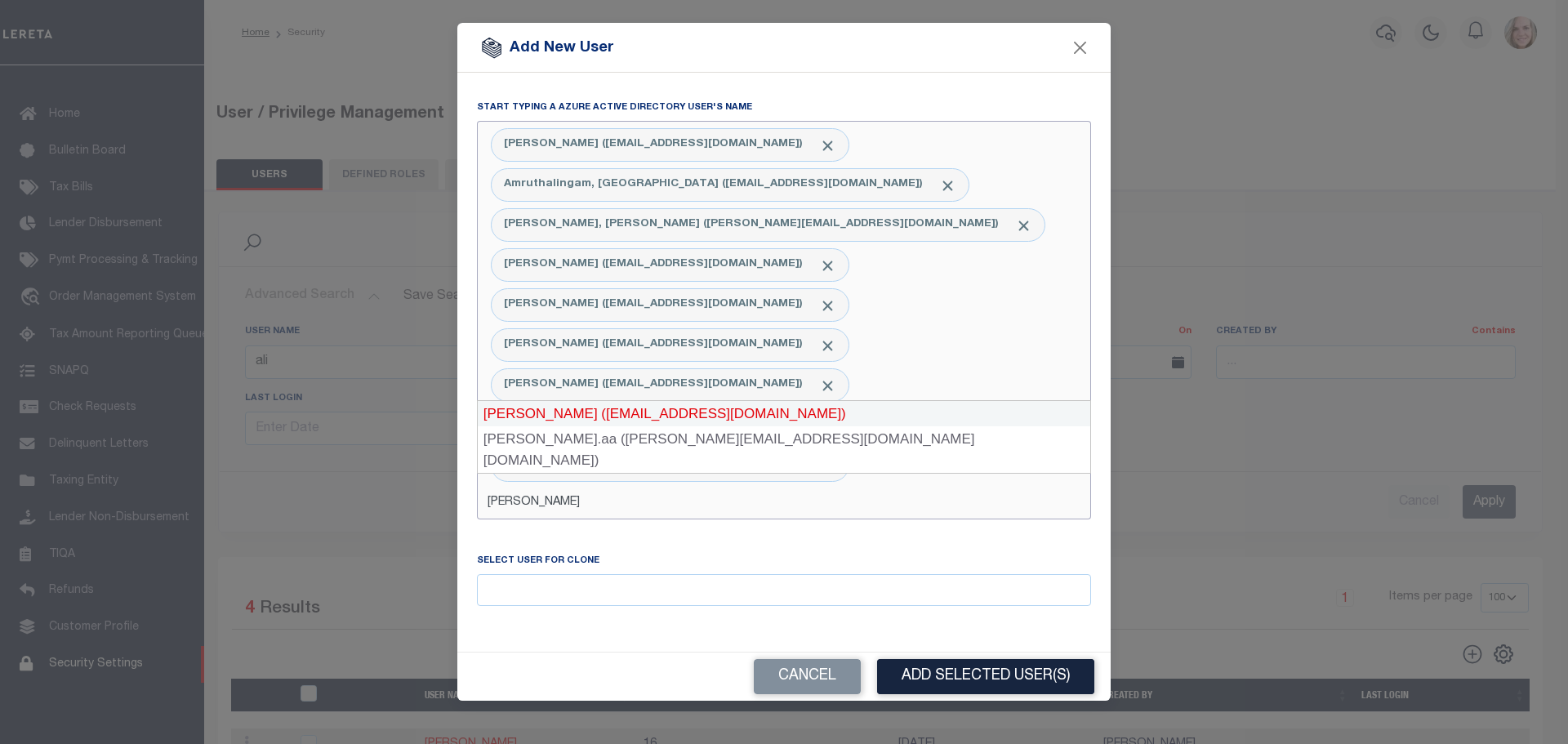
click at [822, 415] on div "[PERSON_NAME] ([EMAIL_ADDRESS][DOMAIN_NAME])" at bounding box center [783, 414] width 612 height 26
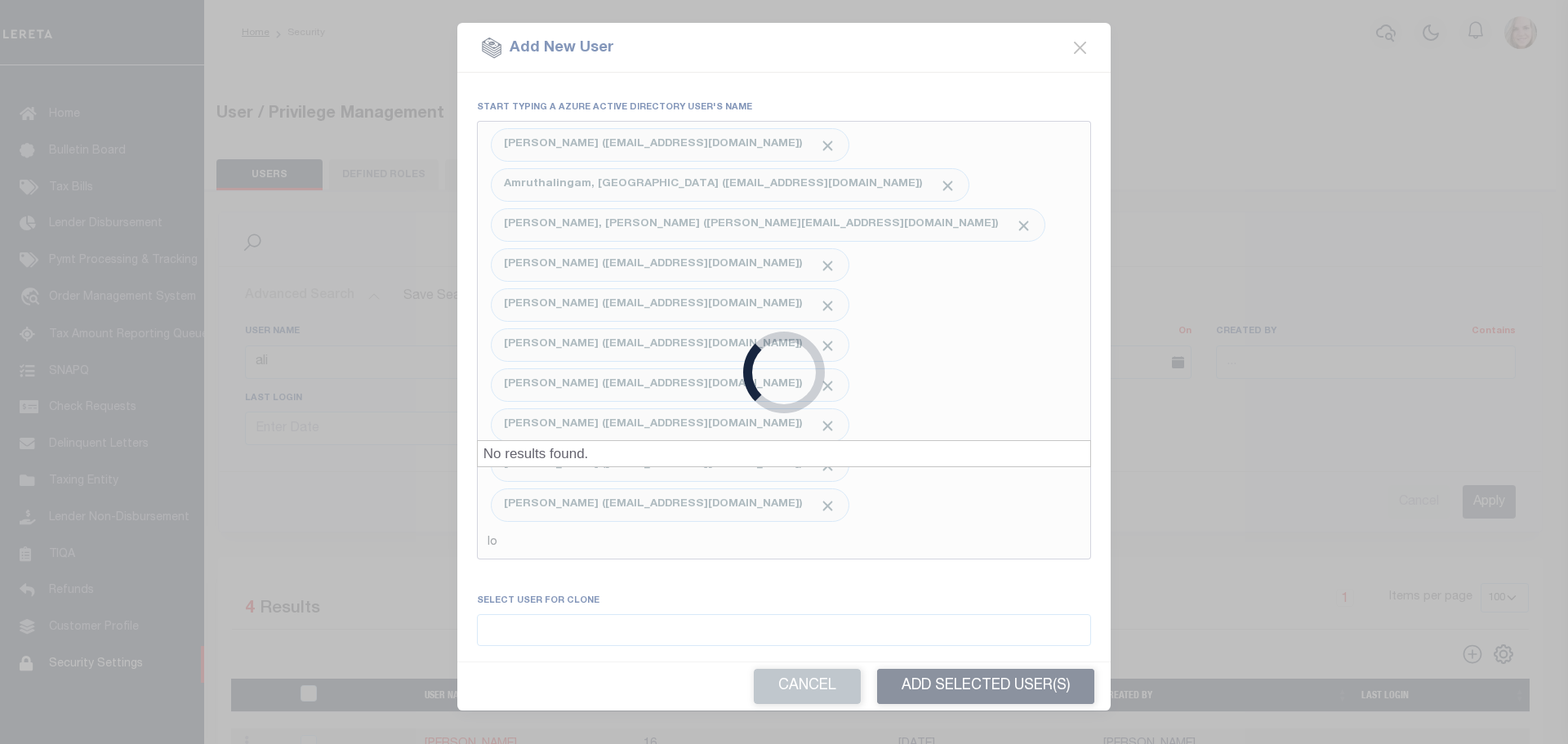
type input "l"
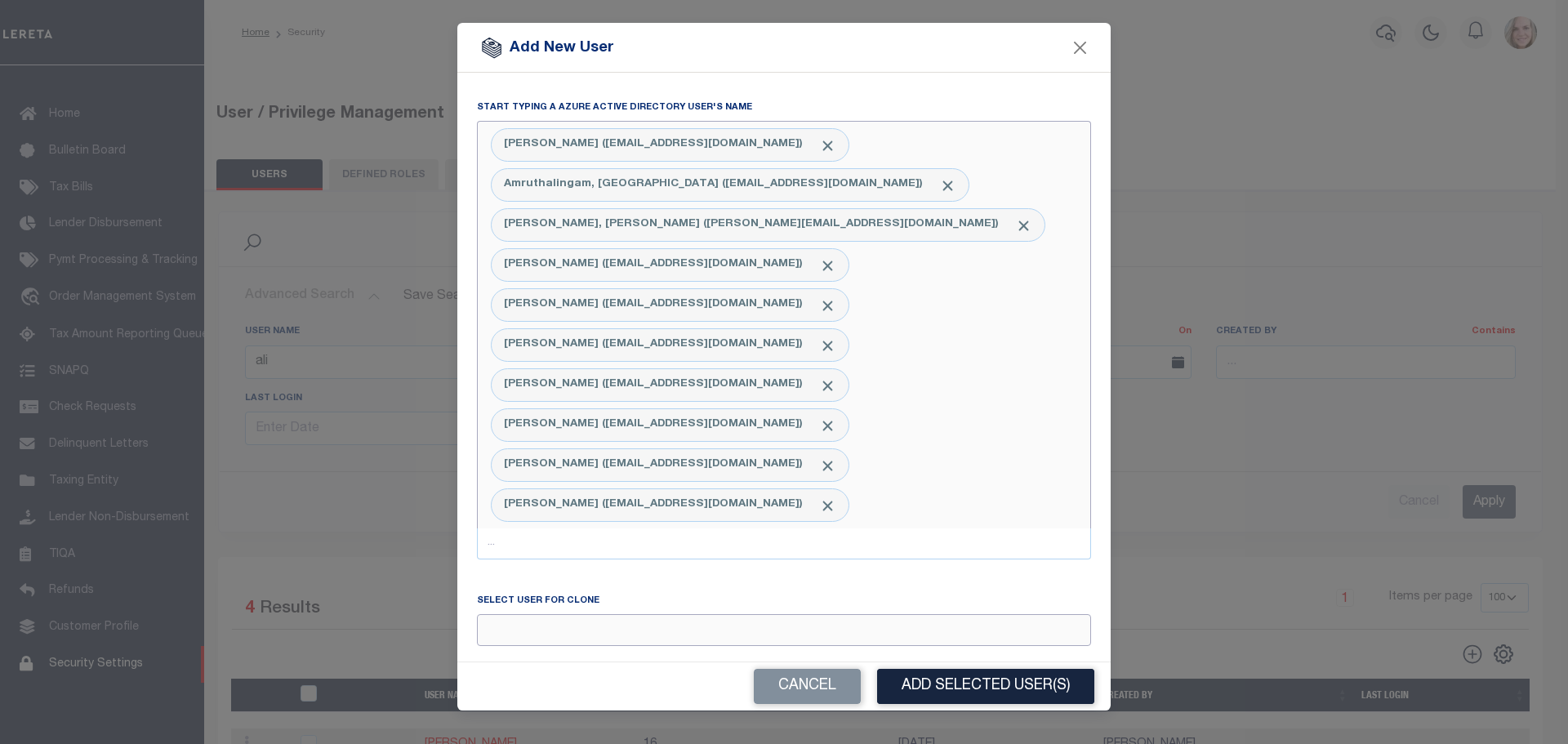
click at [609, 614] on input "Email" at bounding box center [783, 630] width 614 height 32
click at [581, 543] on div "[PERSON_NAME]" at bounding box center [783, 540] width 612 height 26
type input "[PERSON_NAME]"
click at [1016, 669] on button "Add Selected User(s)" at bounding box center [985, 686] width 217 height 35
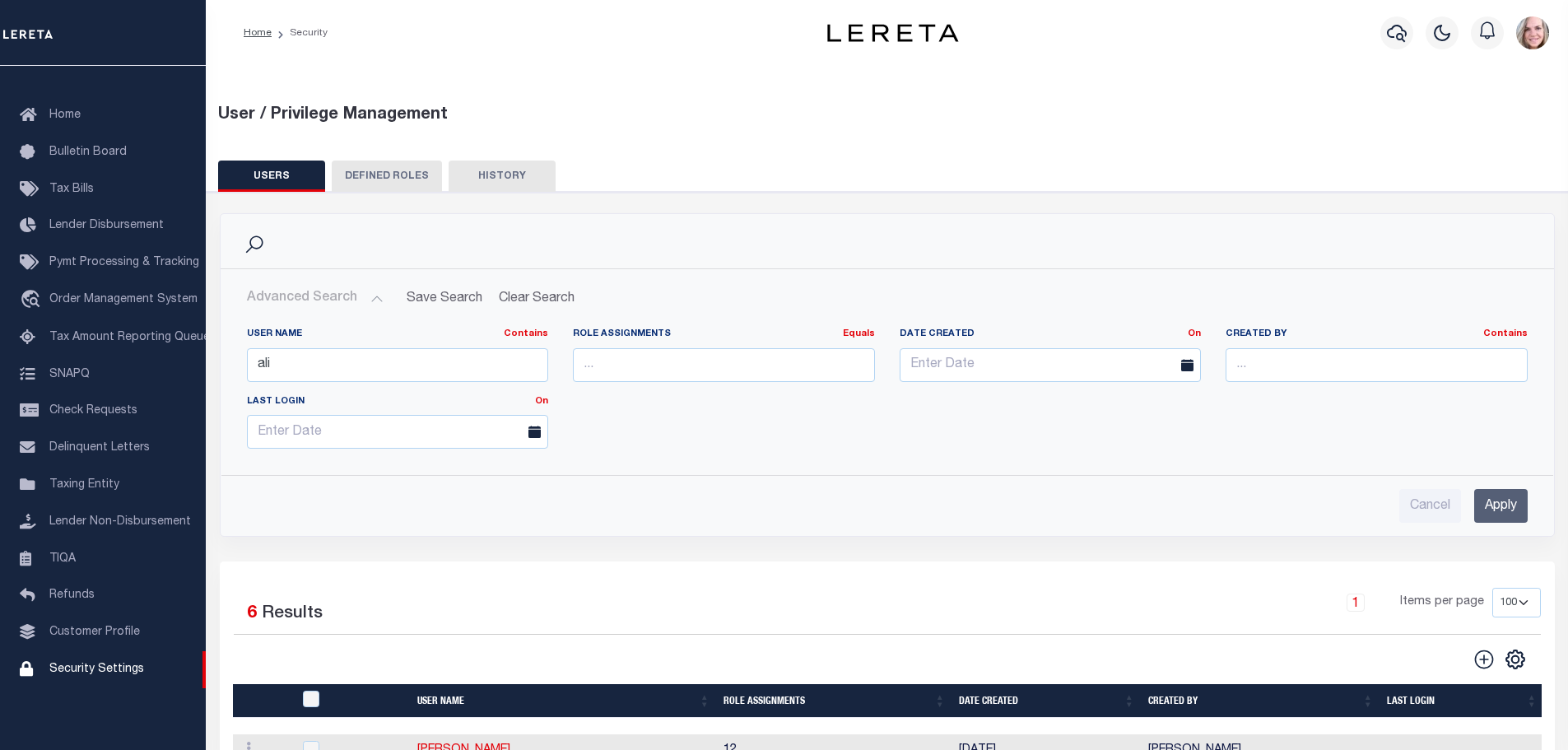
click at [1149, 550] on div "Search Advanced Search Save Search Clear Search UsersGridWrapper_dynamictable__…" at bounding box center [887, 388] width 1360 height 348
click at [1536, 26] on img "button" at bounding box center [1532, 32] width 33 height 33
click at [1461, 115] on span "Sign out" at bounding box center [1468, 116] width 47 height 12
